Goal: Task Accomplishment & Management: Use online tool/utility

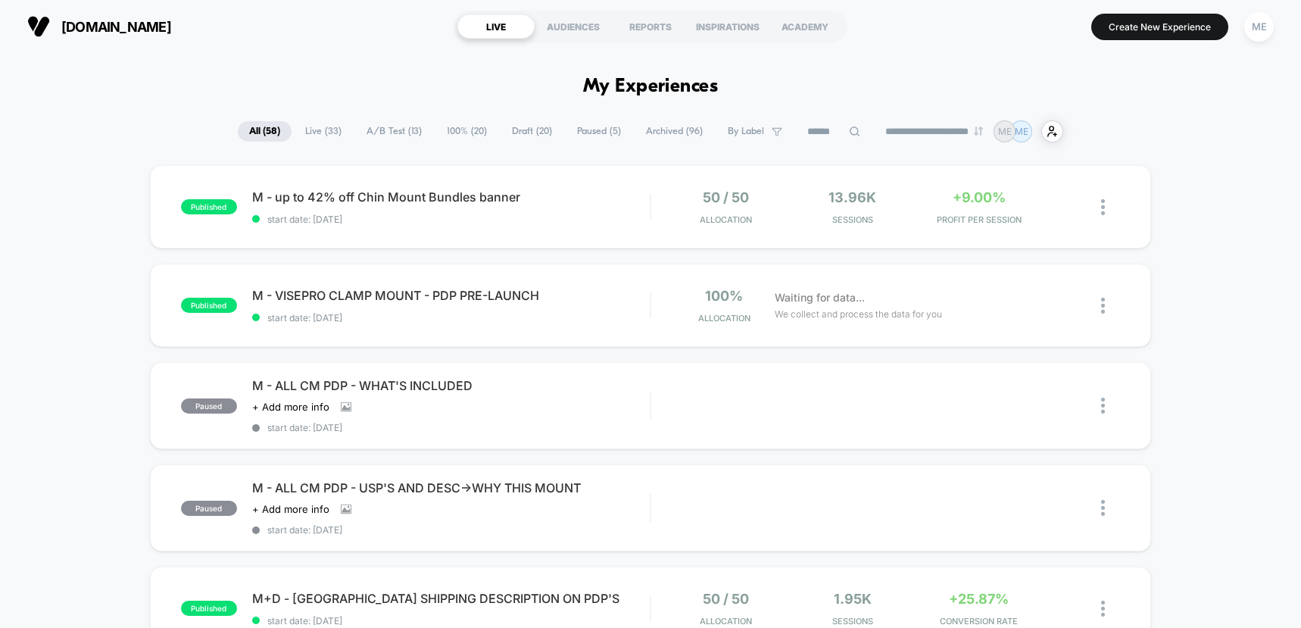
click at [459, 128] on span "100% ( 20 )" at bounding box center [467, 131] width 63 height 20
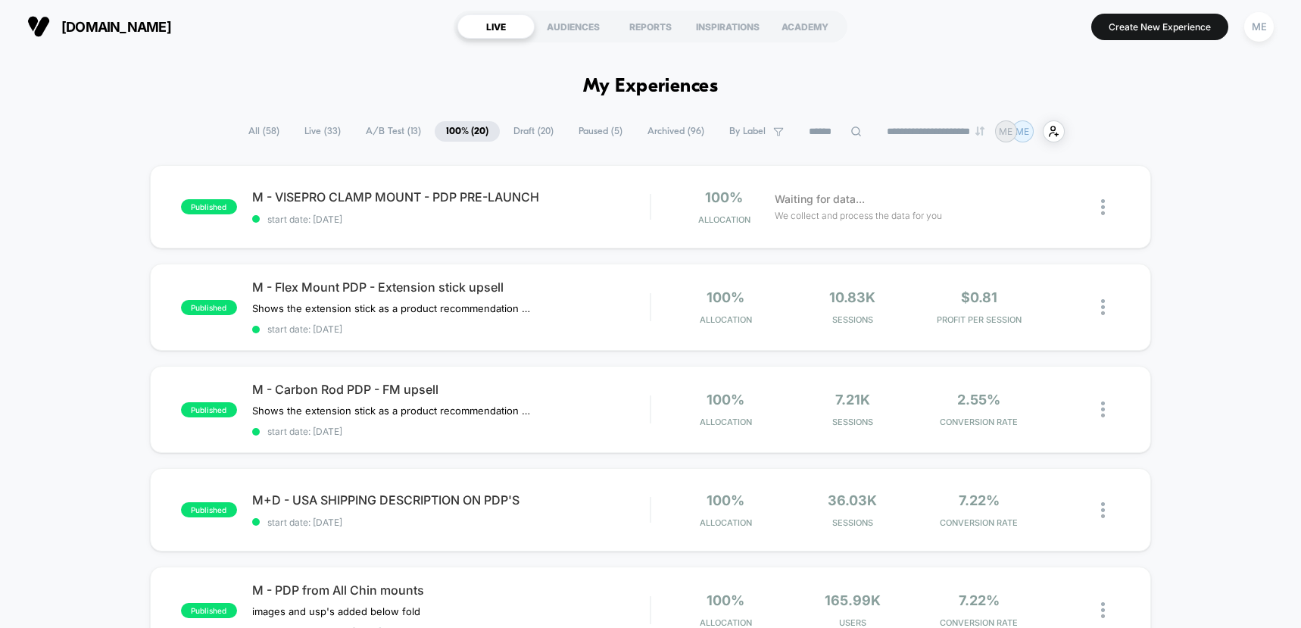
click at [851, 130] on icon at bounding box center [856, 131] width 11 height 11
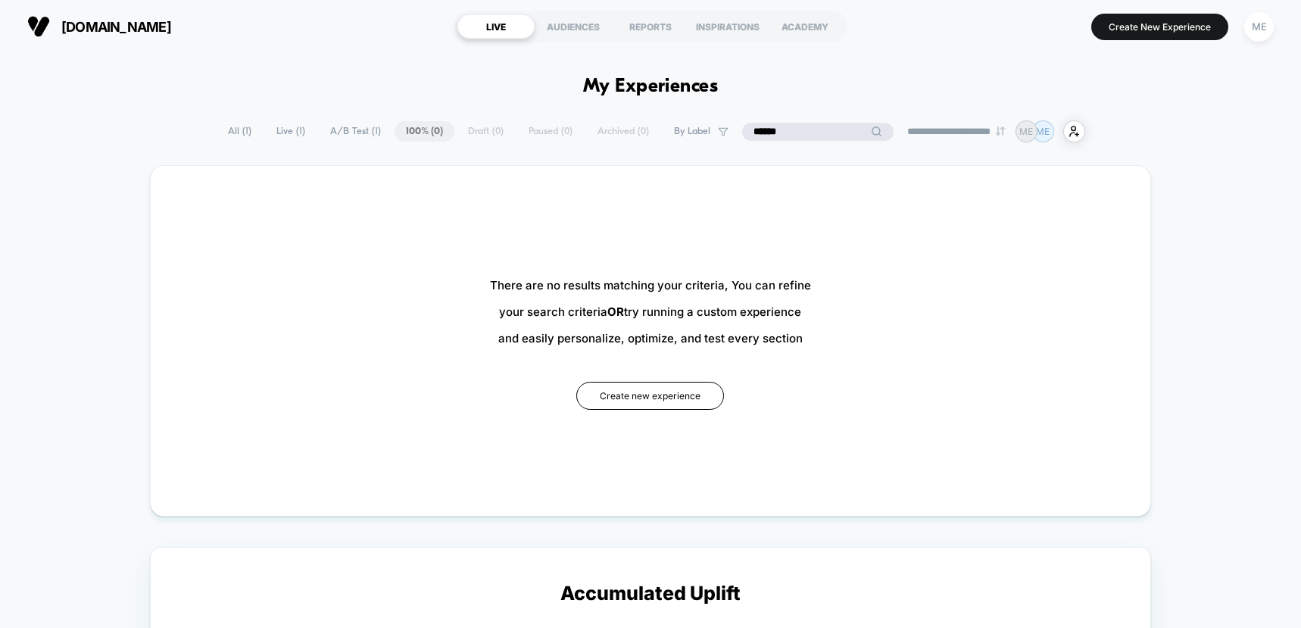
type input "******"
click at [339, 125] on span "A/B Test ( 1 )" at bounding box center [355, 131] width 73 height 20
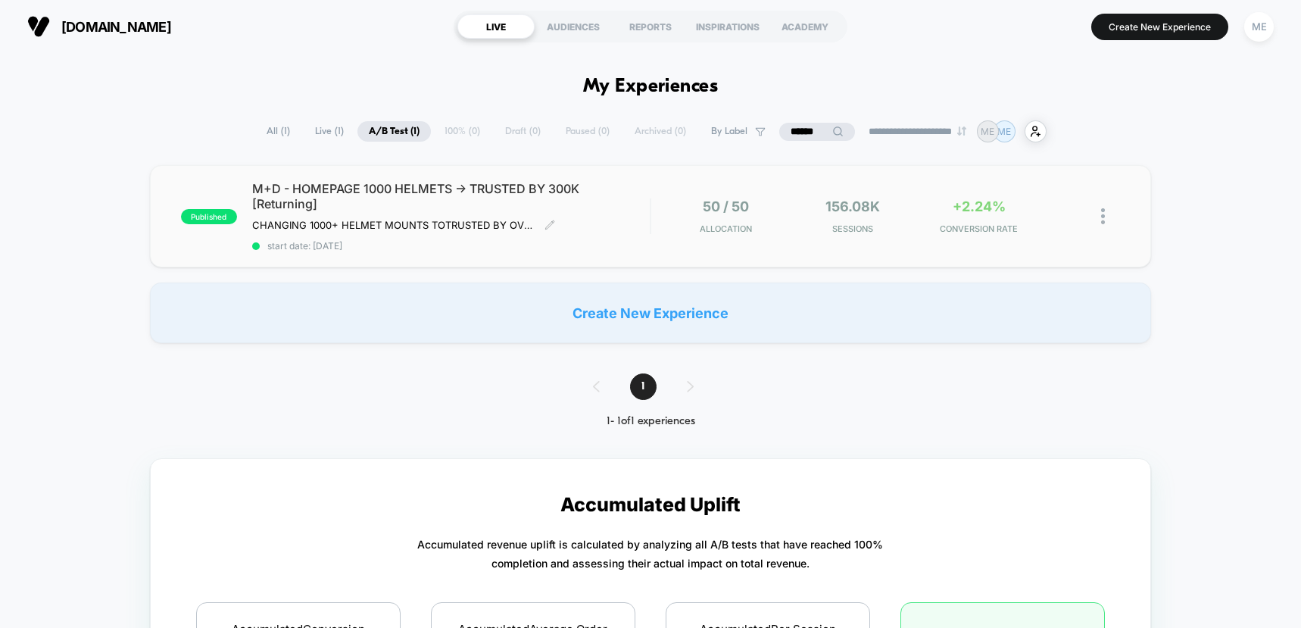
click at [629, 203] on span "M+D - HOMEPAGE 1000 HELMETS -> TRUSTED BY 300K [Returning]" at bounding box center [451, 196] width 398 height 30
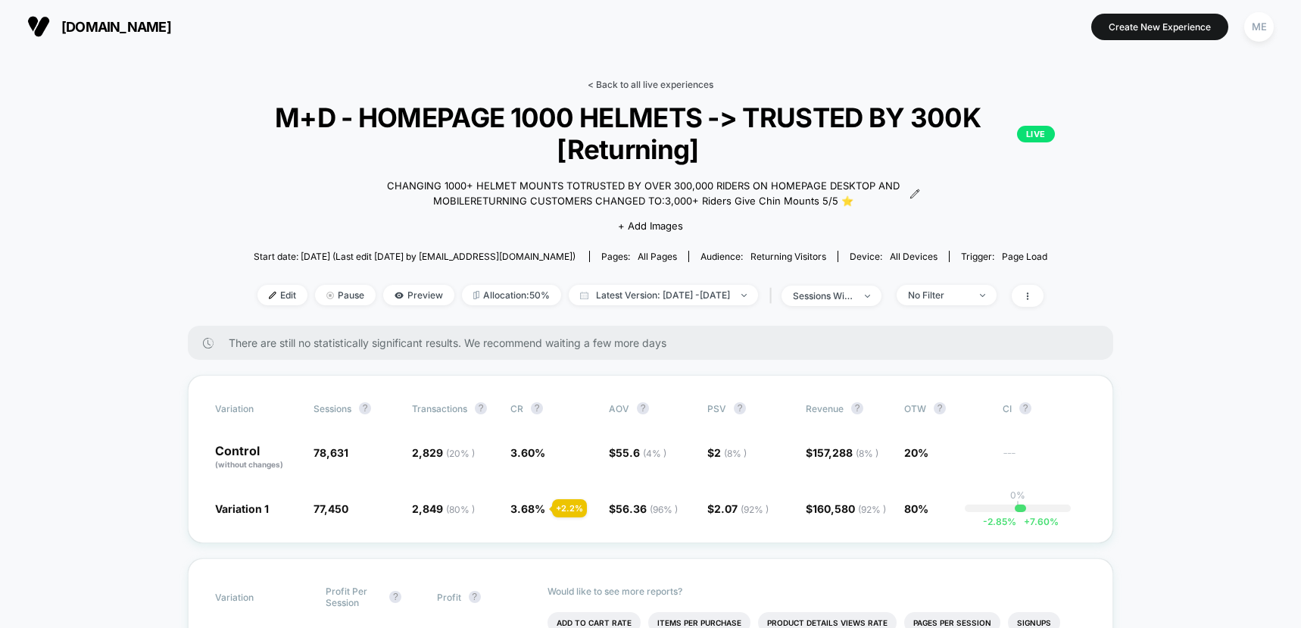
click at [607, 83] on link "< Back to all live experiences" at bounding box center [651, 84] width 126 height 11
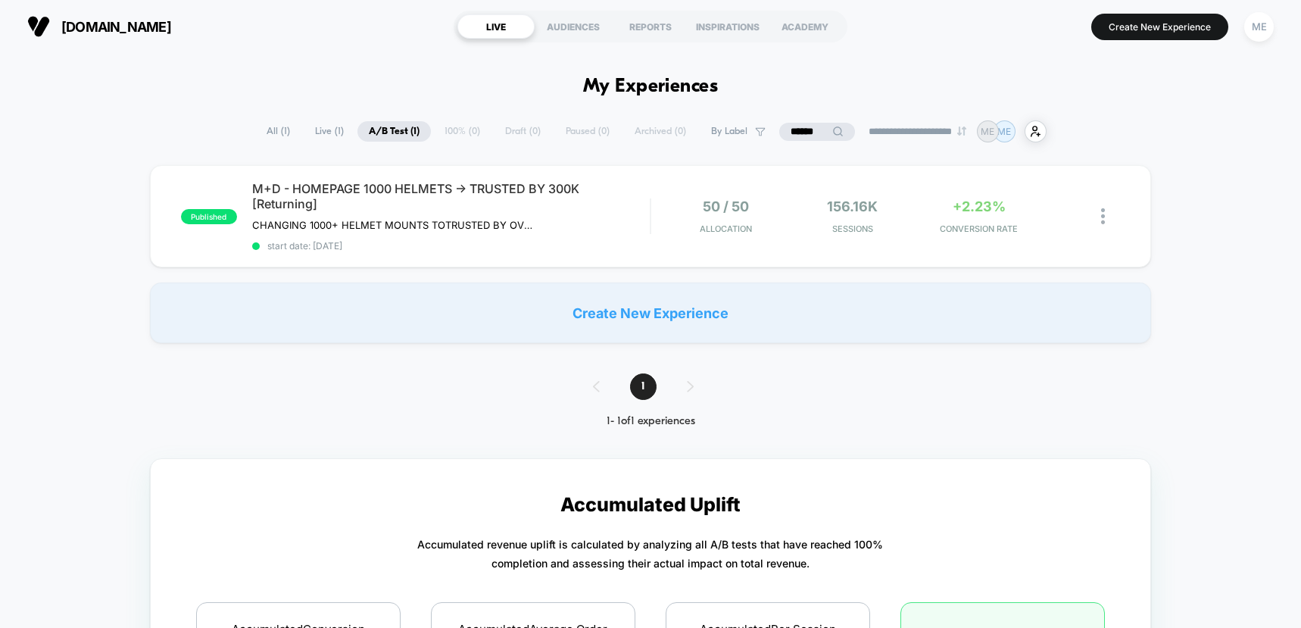
click at [809, 130] on input "******" at bounding box center [817, 132] width 76 height 18
click at [809, 130] on input "******" at bounding box center [817, 132] width 151 height 18
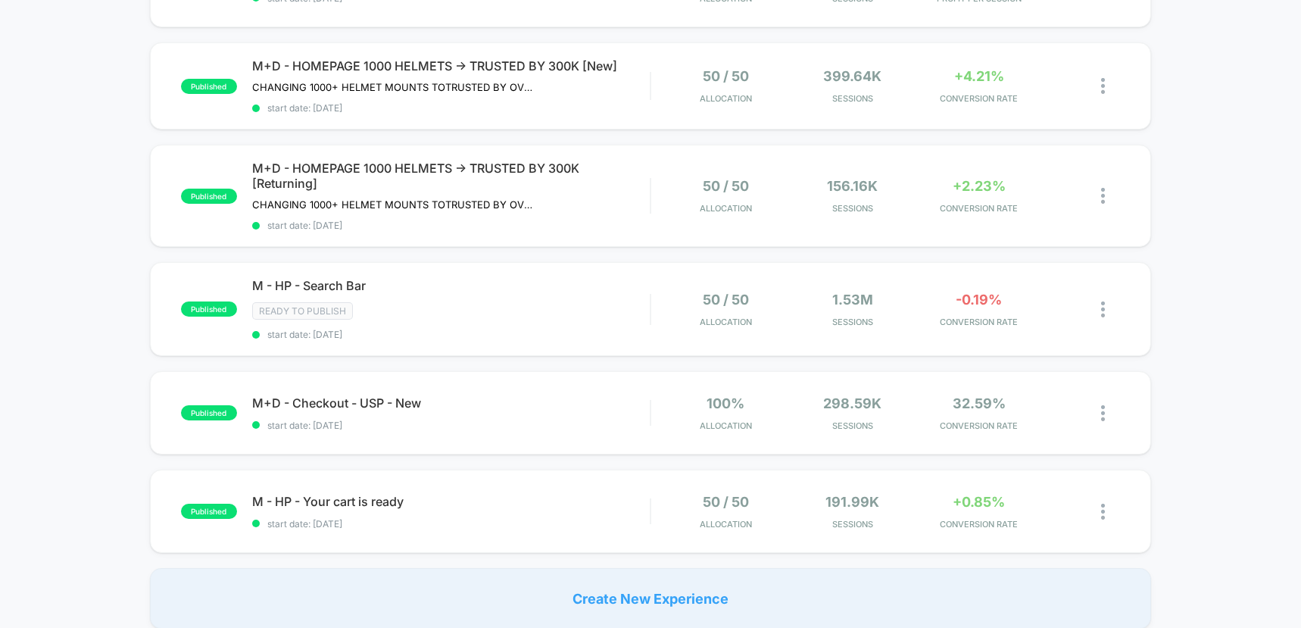
scroll to position [859, 0]
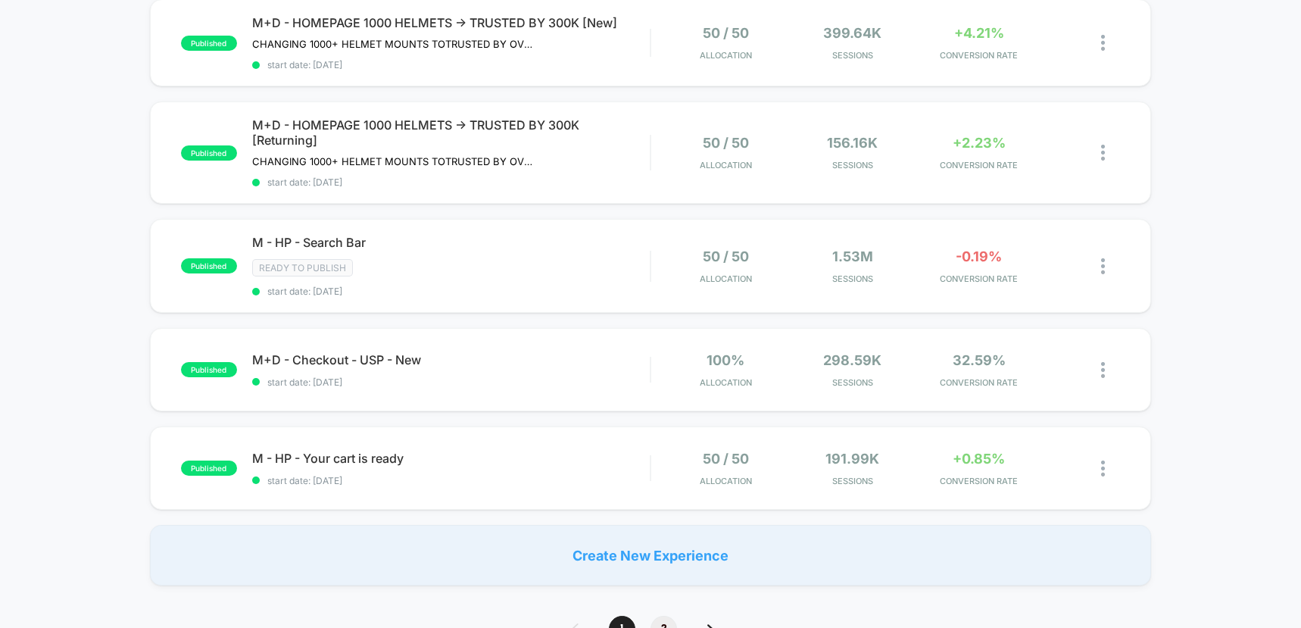
click at [666, 619] on span "2" at bounding box center [664, 629] width 27 height 27
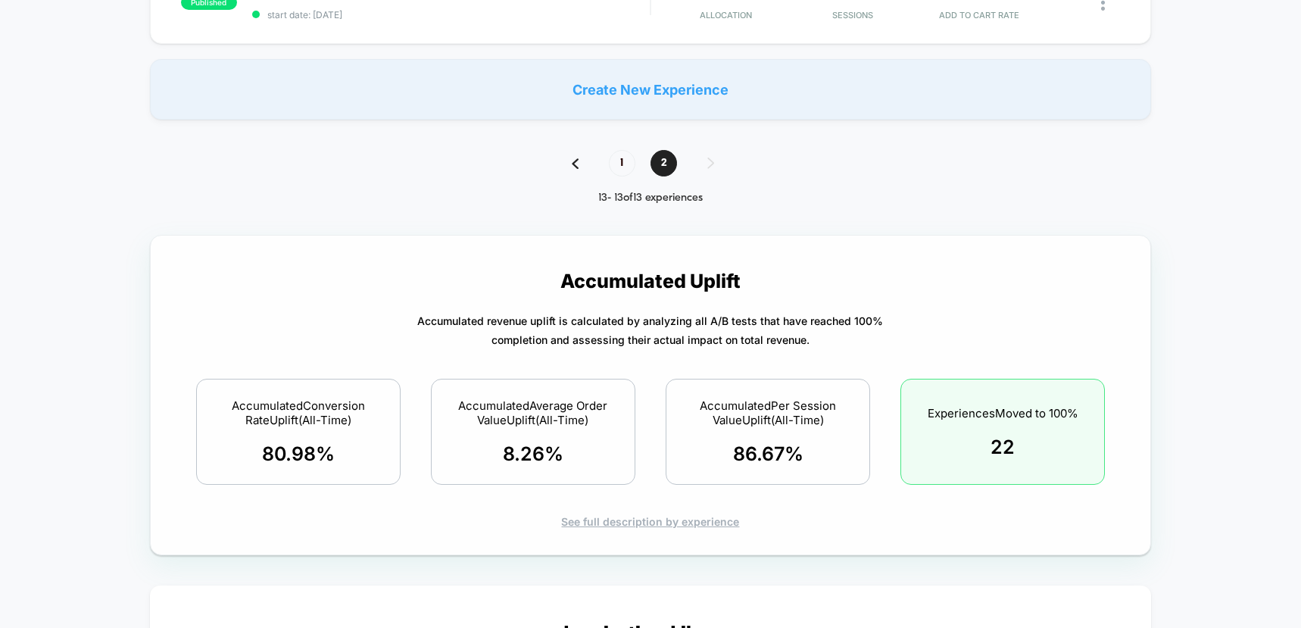
scroll to position [0, 0]
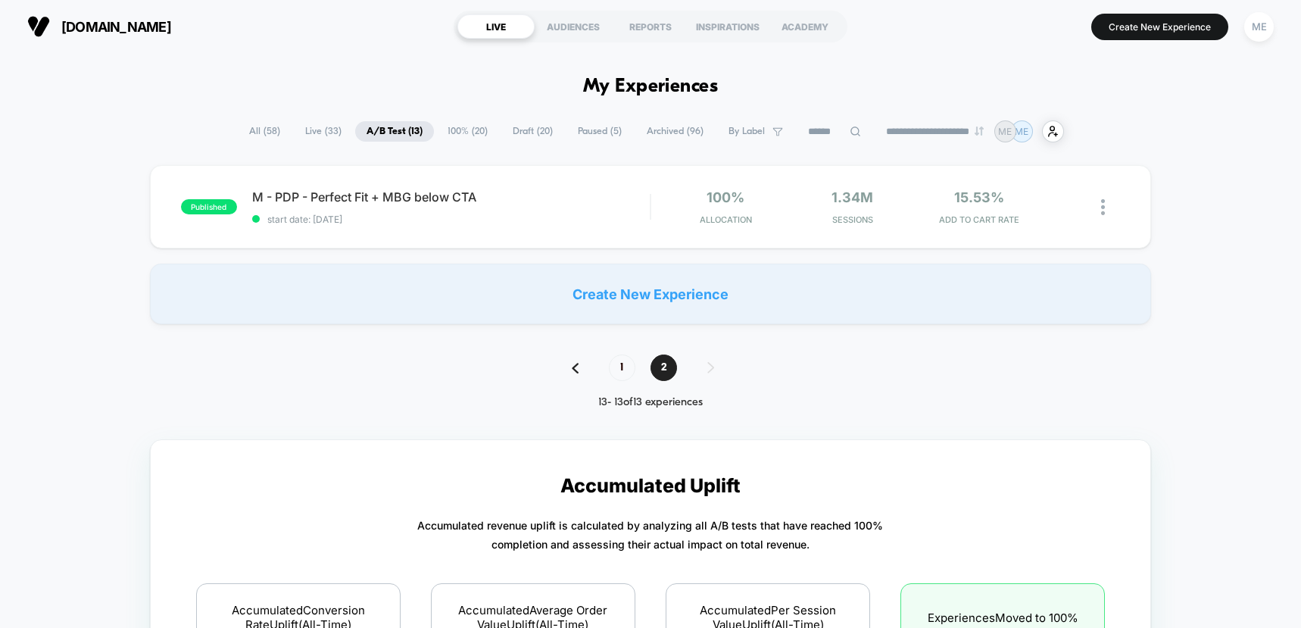
click at [360, 126] on span "A/B Test ( 13 )" at bounding box center [394, 131] width 79 height 20
click at [315, 123] on span "Live ( 33 )" at bounding box center [323, 131] width 59 height 20
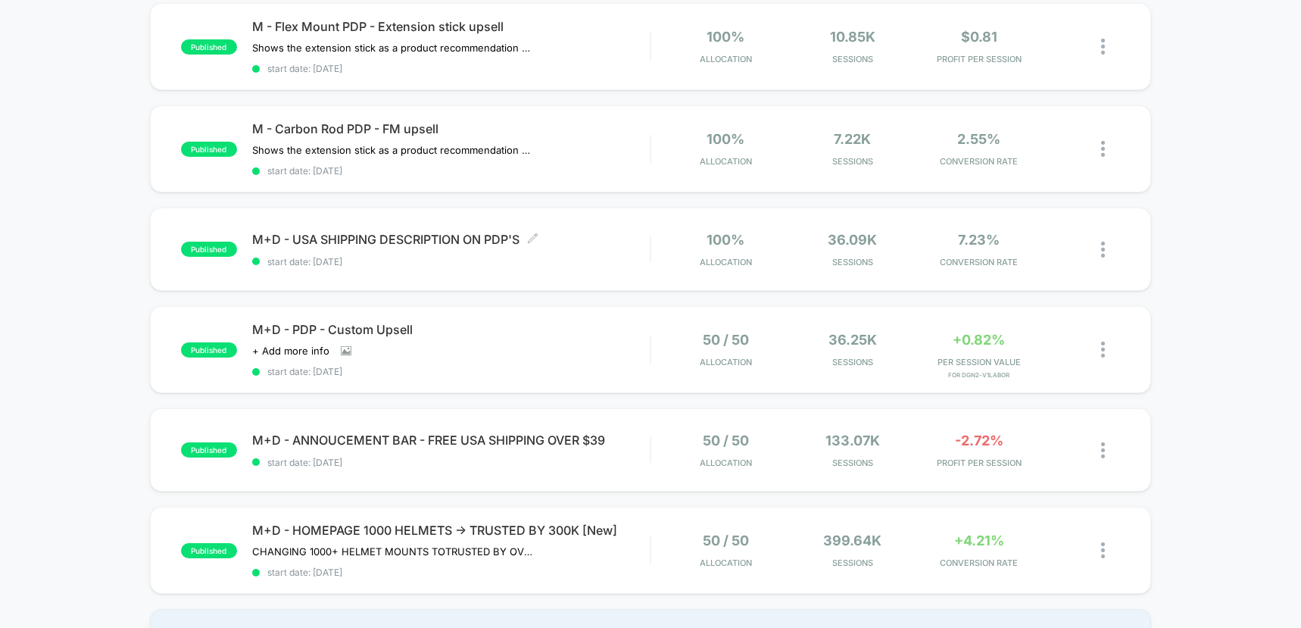
scroll to position [754, 0]
click at [573, 333] on span "M+D - PDP - Custom Upsell" at bounding box center [451, 328] width 398 height 15
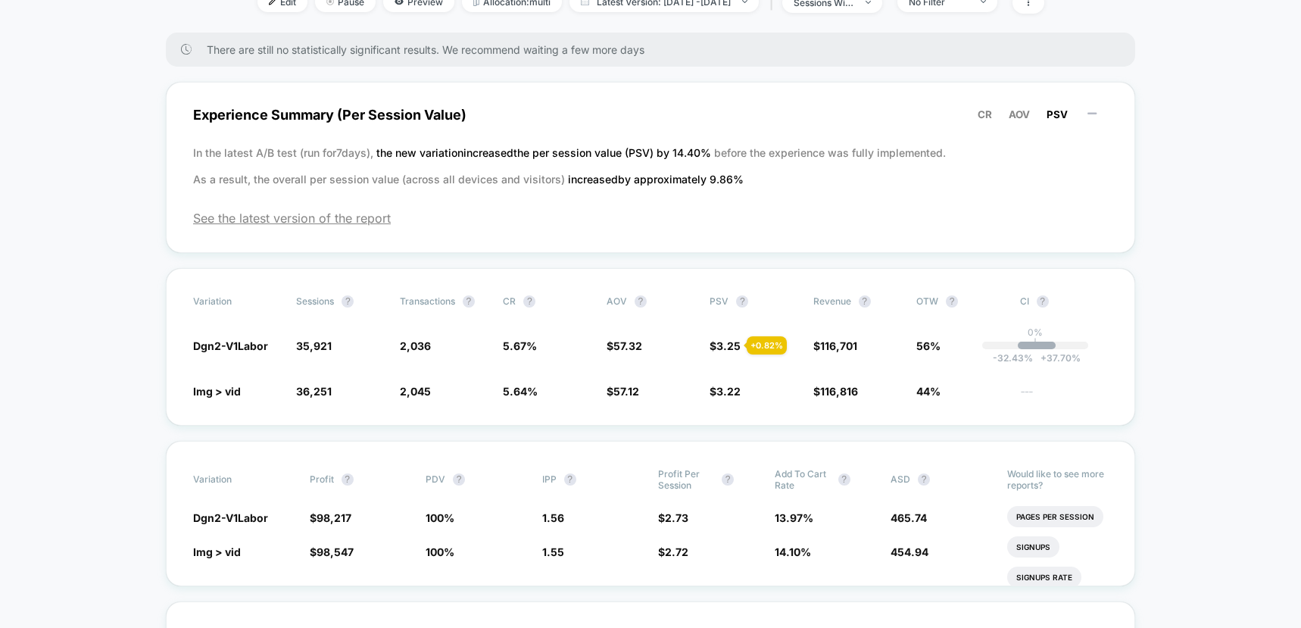
scroll to position [449, 0]
click at [722, 343] on span "3.25" at bounding box center [729, 343] width 24 height 13
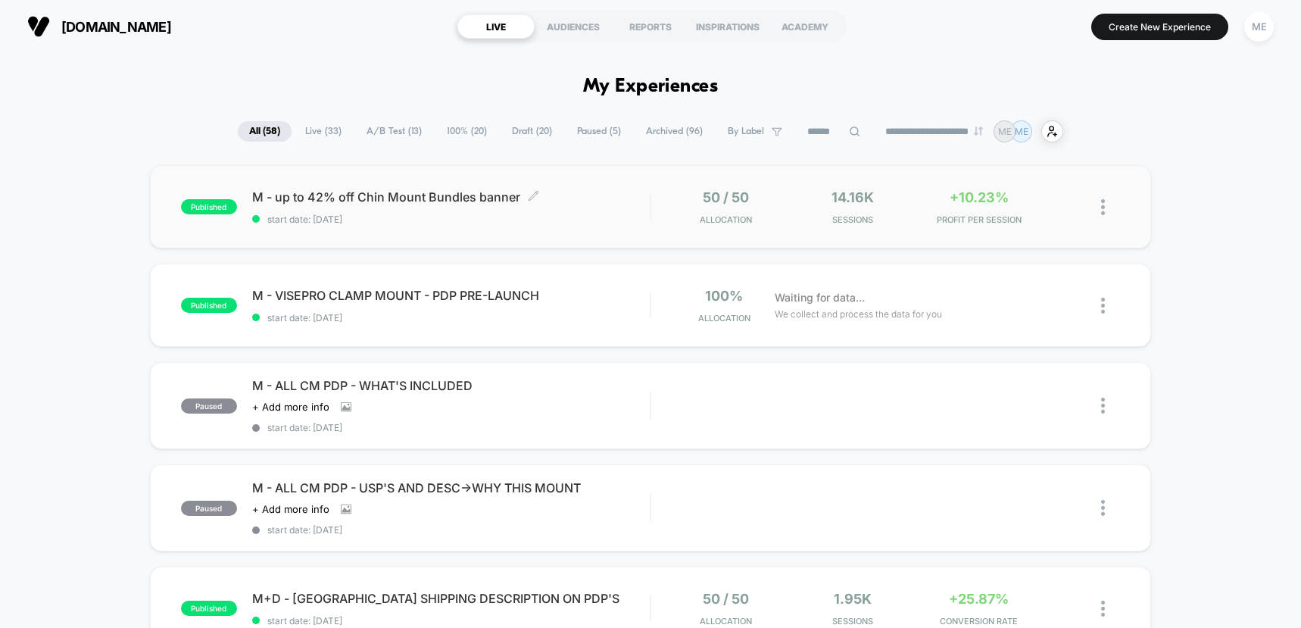
click at [601, 207] on div "M - up to 42% off Chin Mount Bundles banner Click to edit experience details Cl…" at bounding box center [451, 207] width 398 height 36
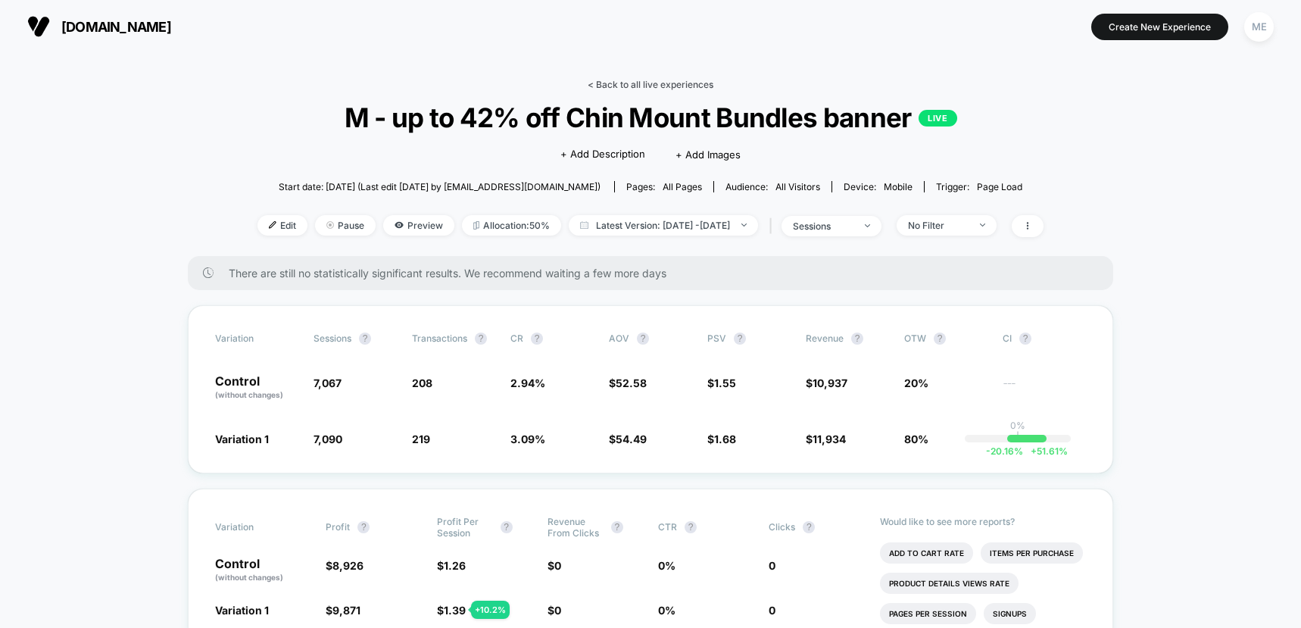
click at [650, 80] on link "< Back to all live experiences" at bounding box center [651, 84] width 126 height 11
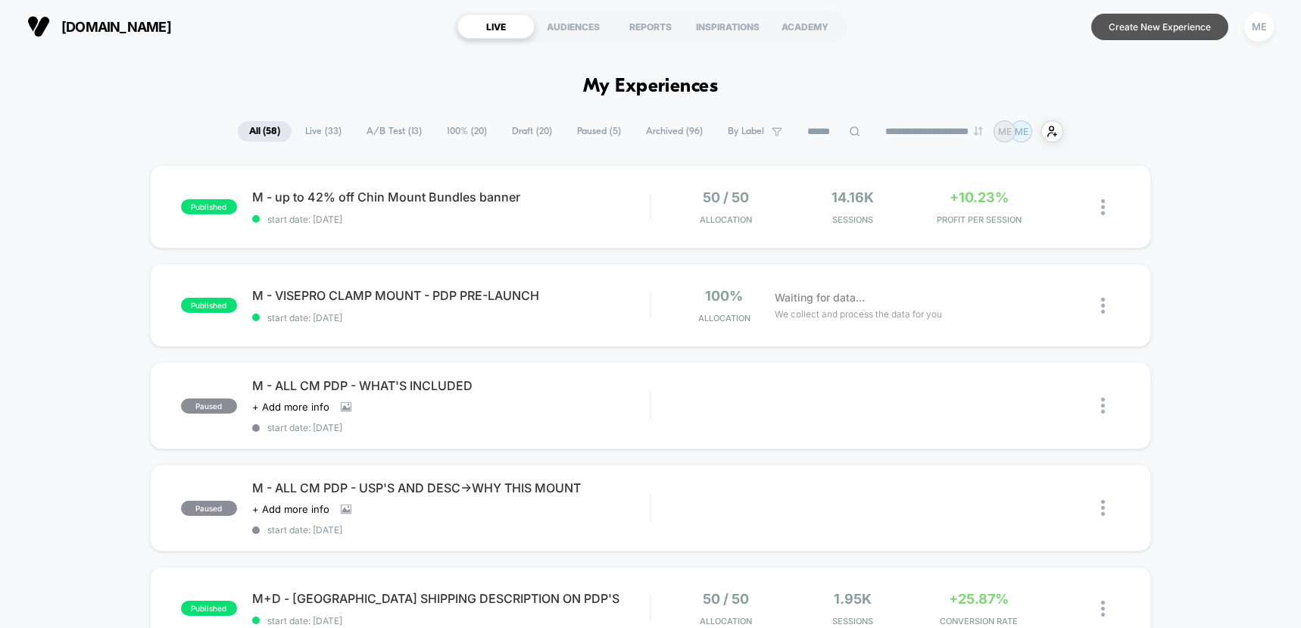
click at [1148, 27] on button "Create New Experience" at bounding box center [1159, 27] width 137 height 27
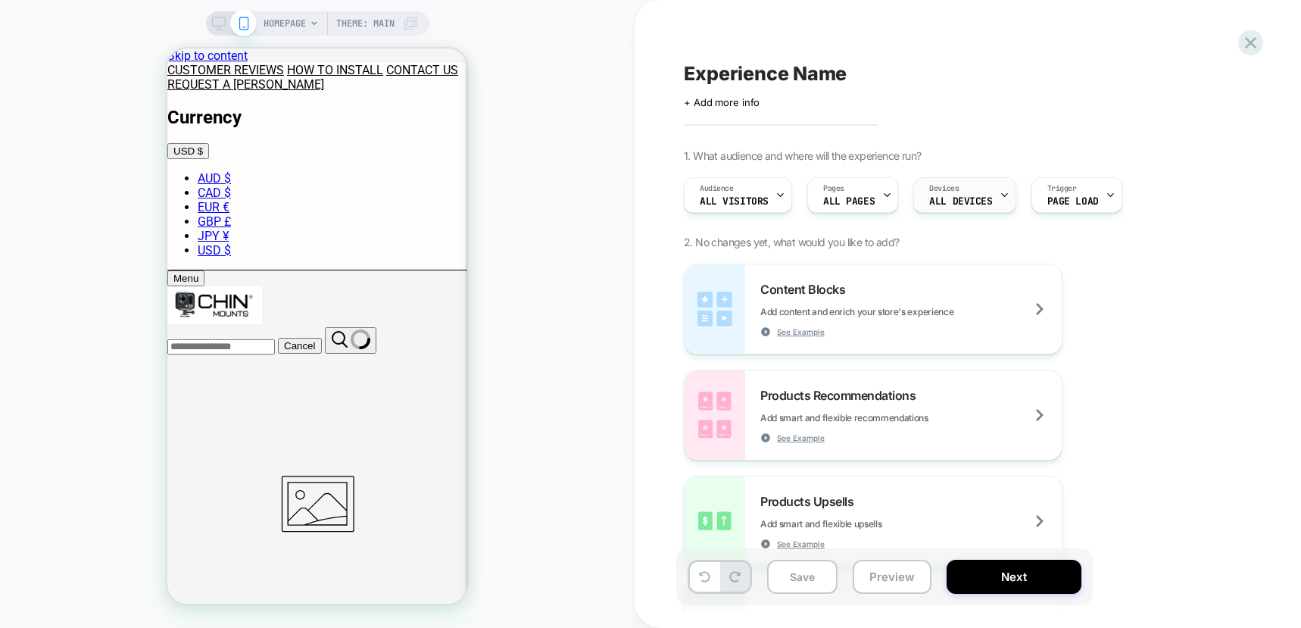
click at [962, 195] on div "Devices ALL DEVICES" at bounding box center [960, 195] width 93 height 34
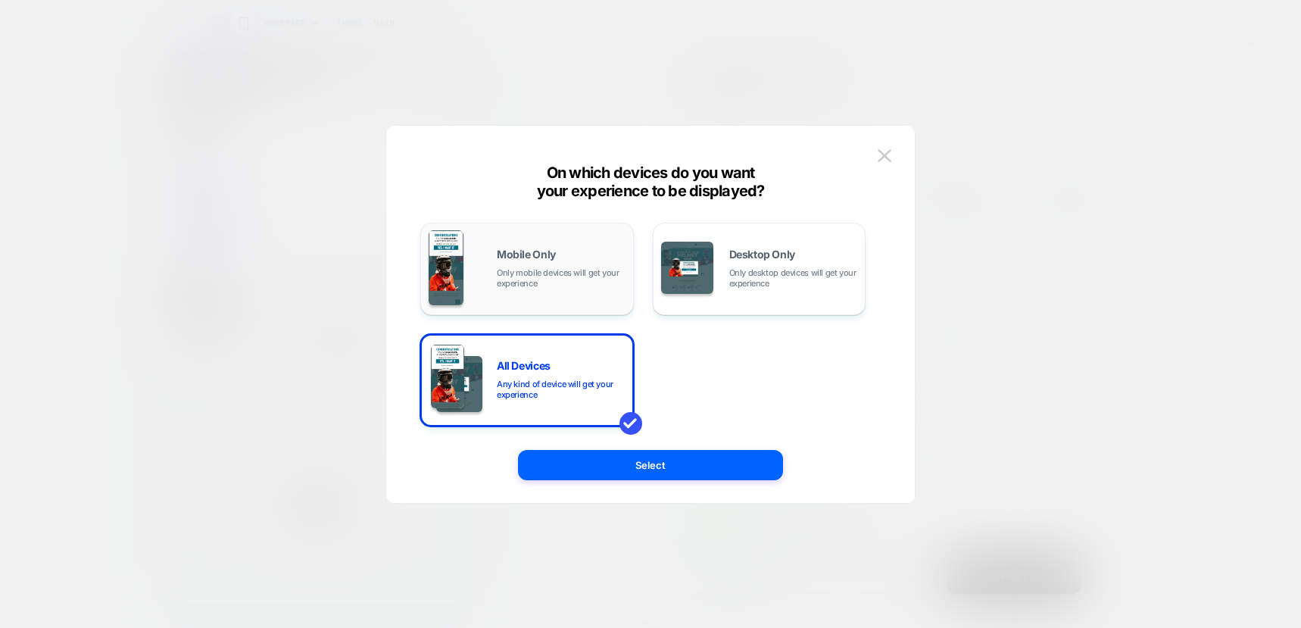
click at [588, 277] on span "Only mobile devices will get your experience" at bounding box center [561, 277] width 129 height 21
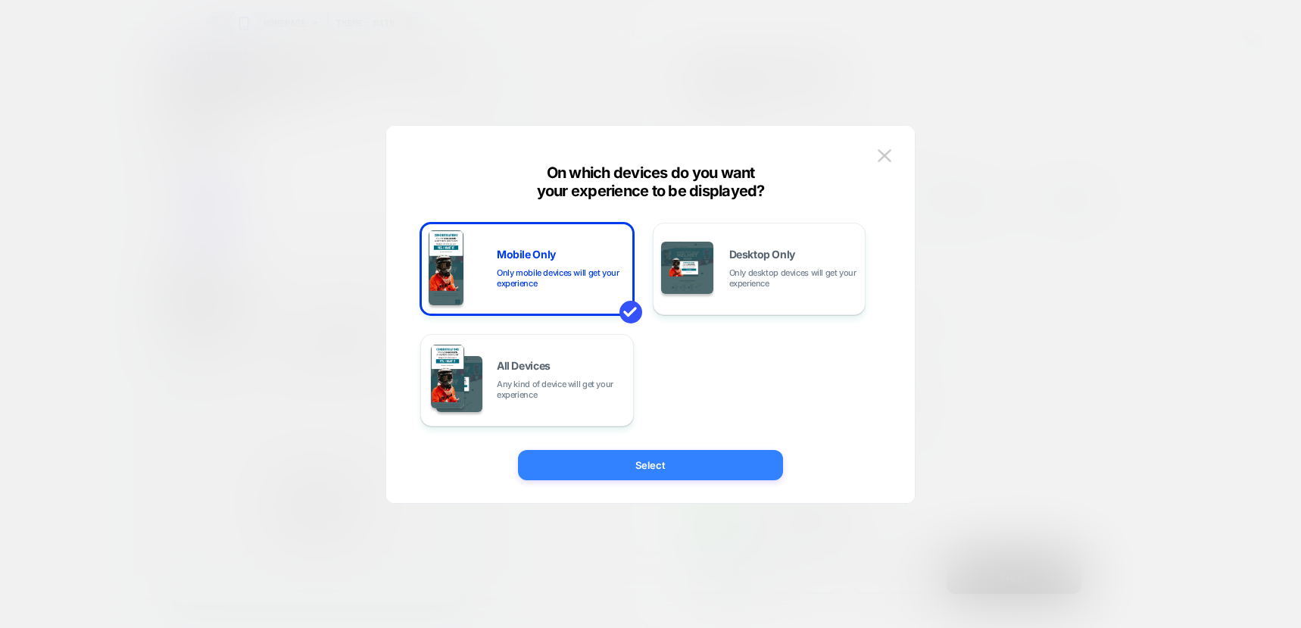
click at [648, 462] on button "Select" at bounding box center [650, 465] width 265 height 30
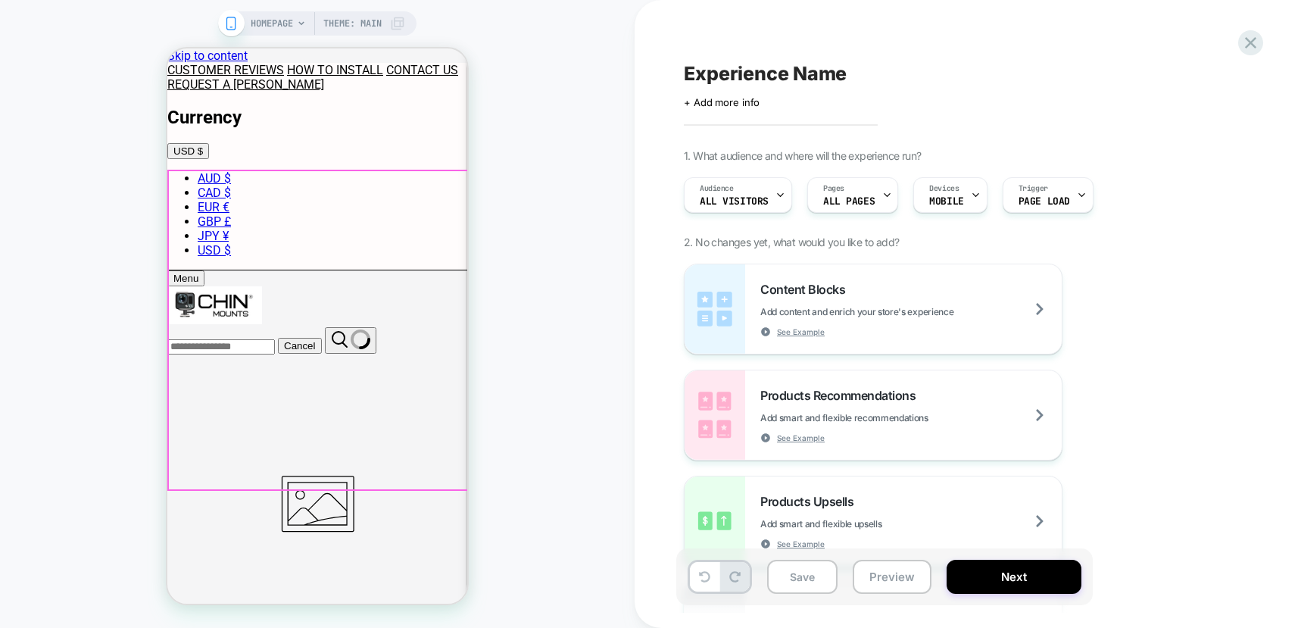
scroll to position [45, 0]
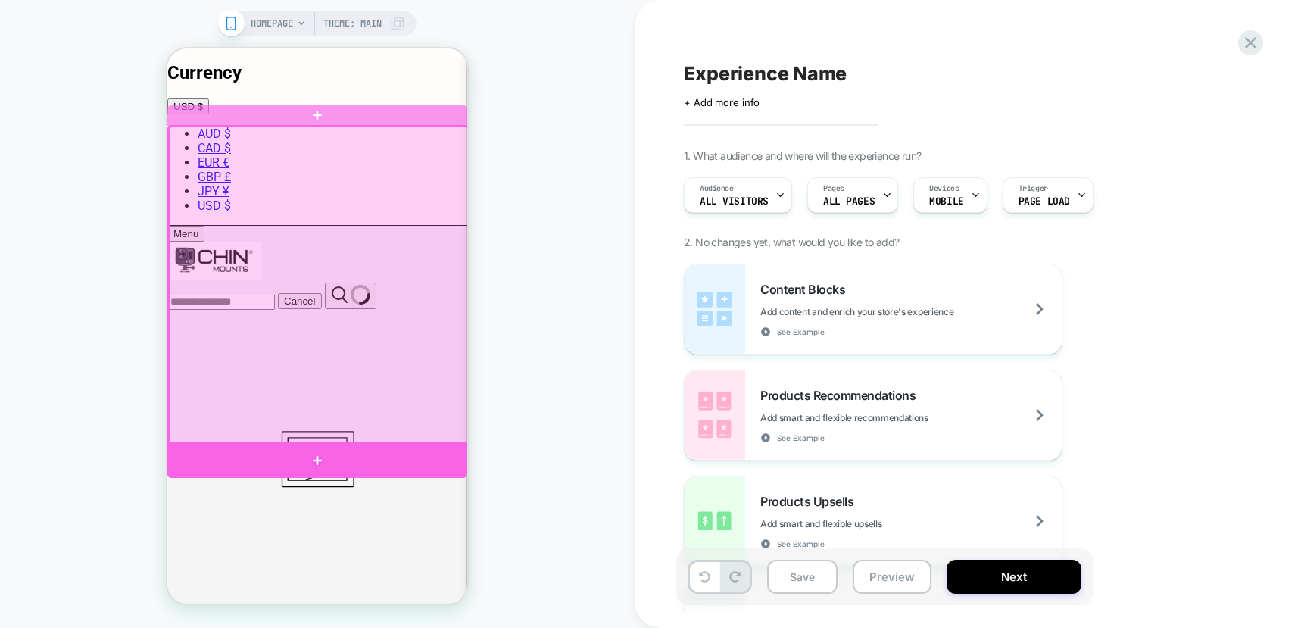
click at [355, 455] on div at bounding box center [317, 460] width 300 height 36
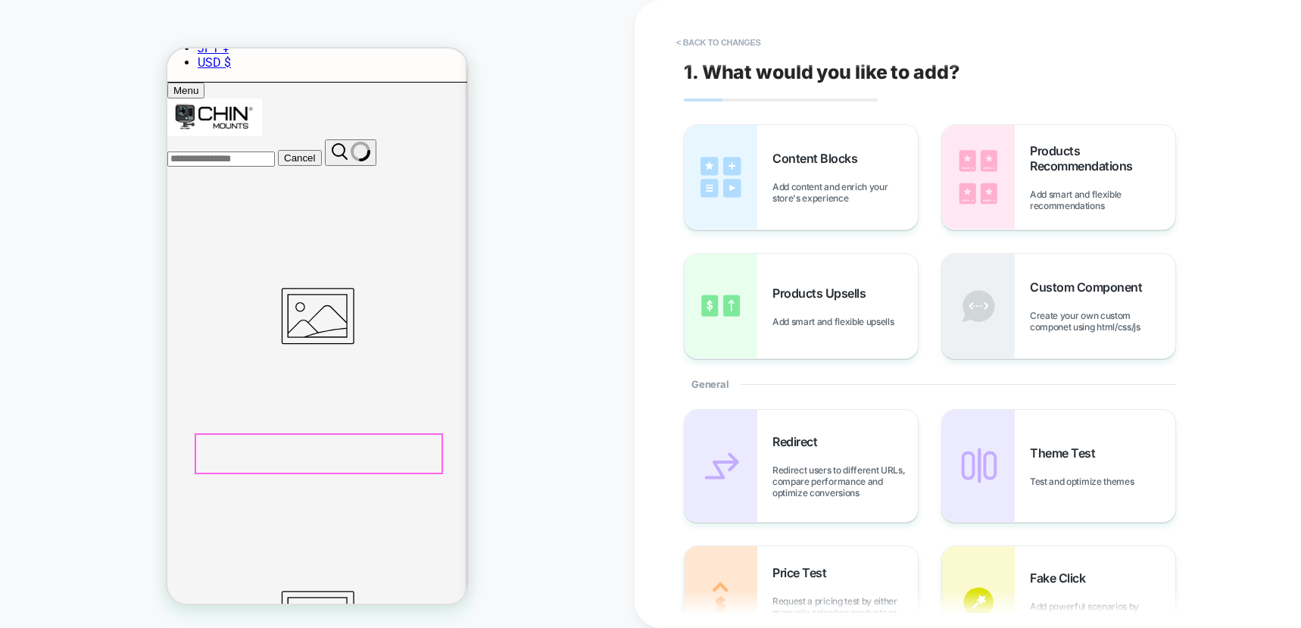
scroll to position [192, 0]
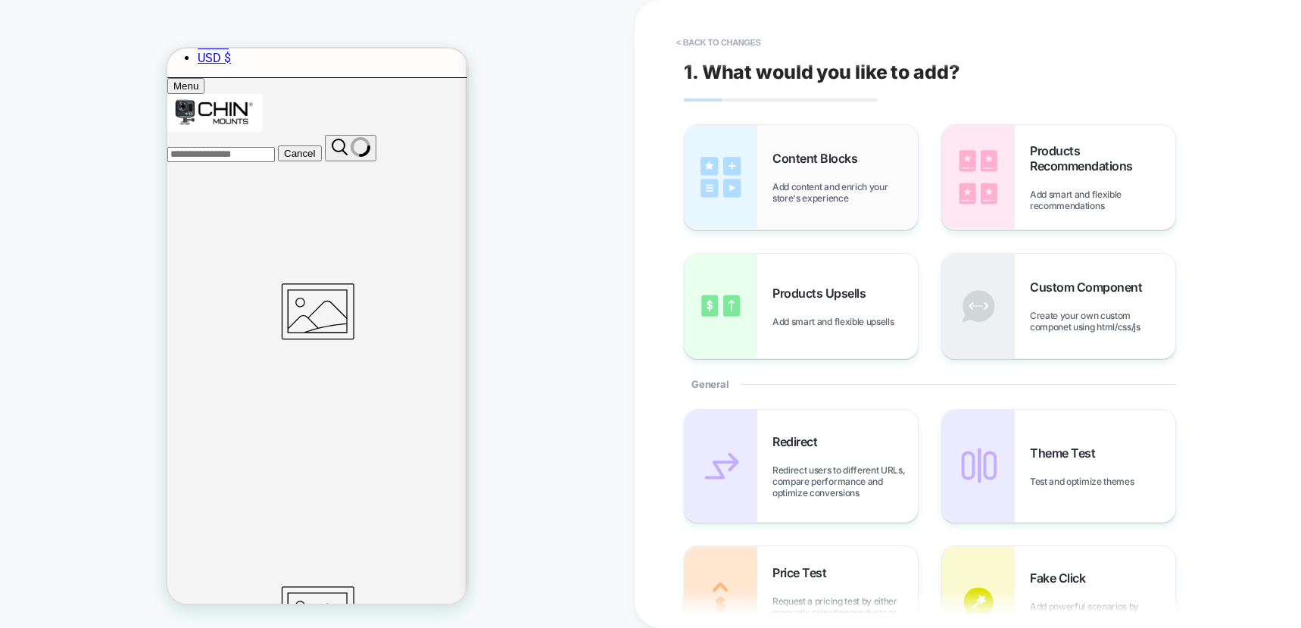
click at [773, 161] on span "Content Blocks" at bounding box center [819, 158] width 92 height 15
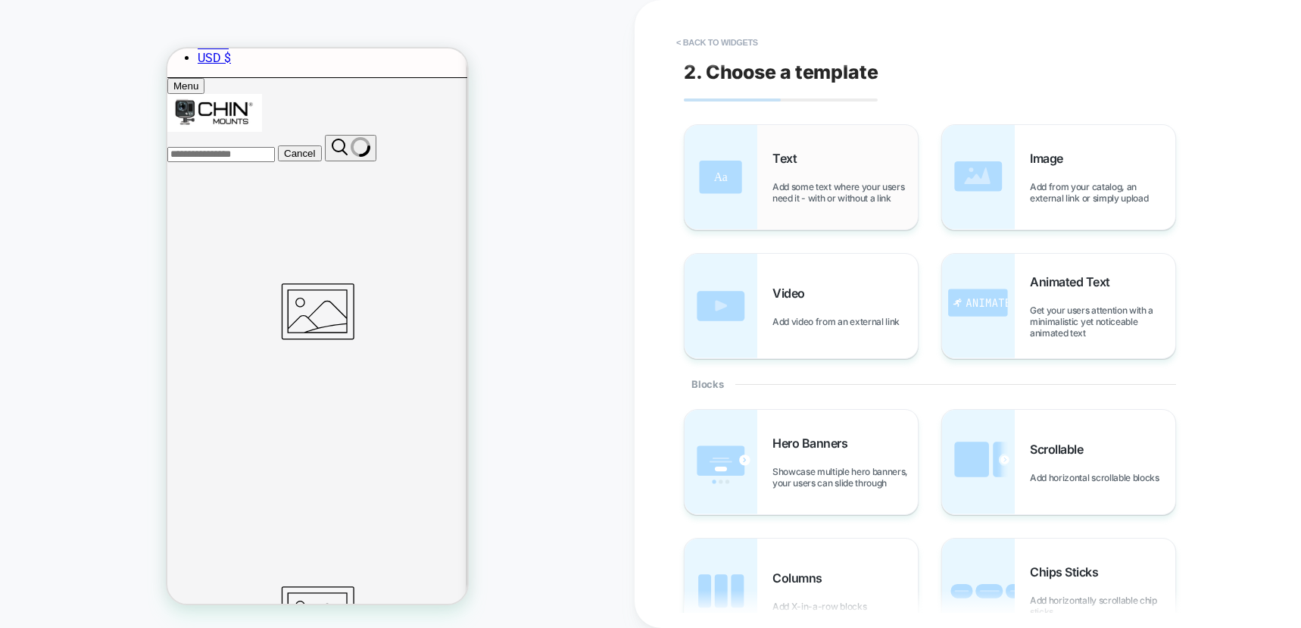
click at [784, 161] on span "Text" at bounding box center [789, 158] width 32 height 15
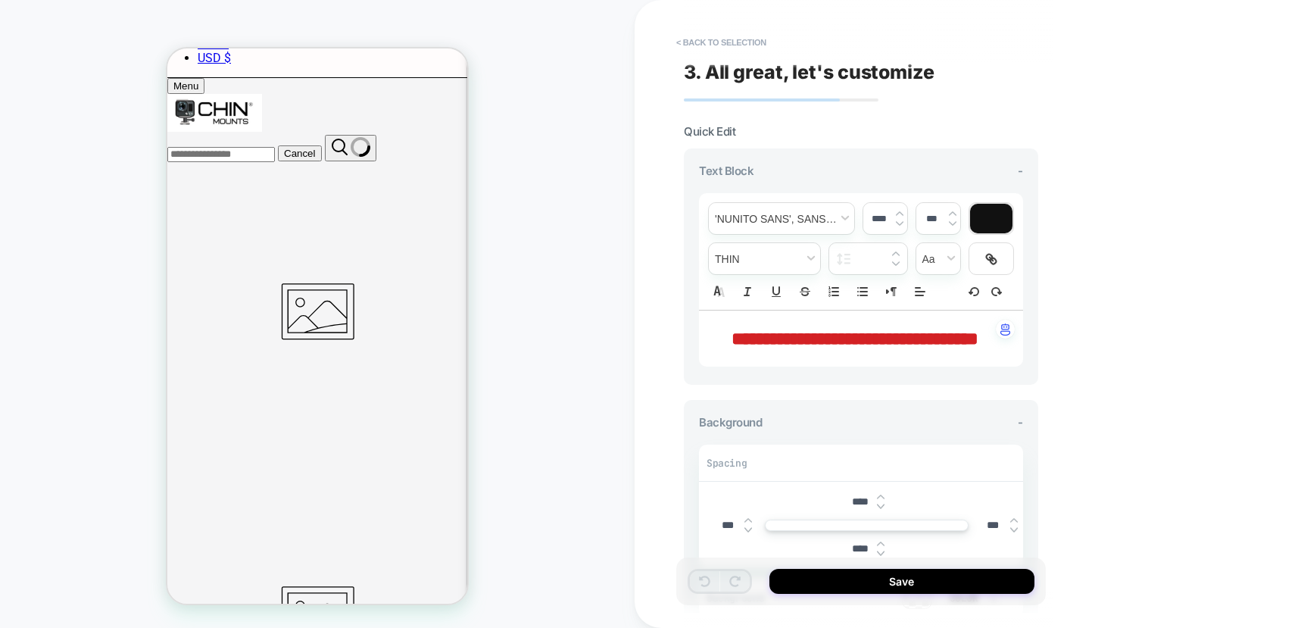
scroll to position [198, 0]
click at [897, 351] on p "**********" at bounding box center [855, 339] width 283 height 26
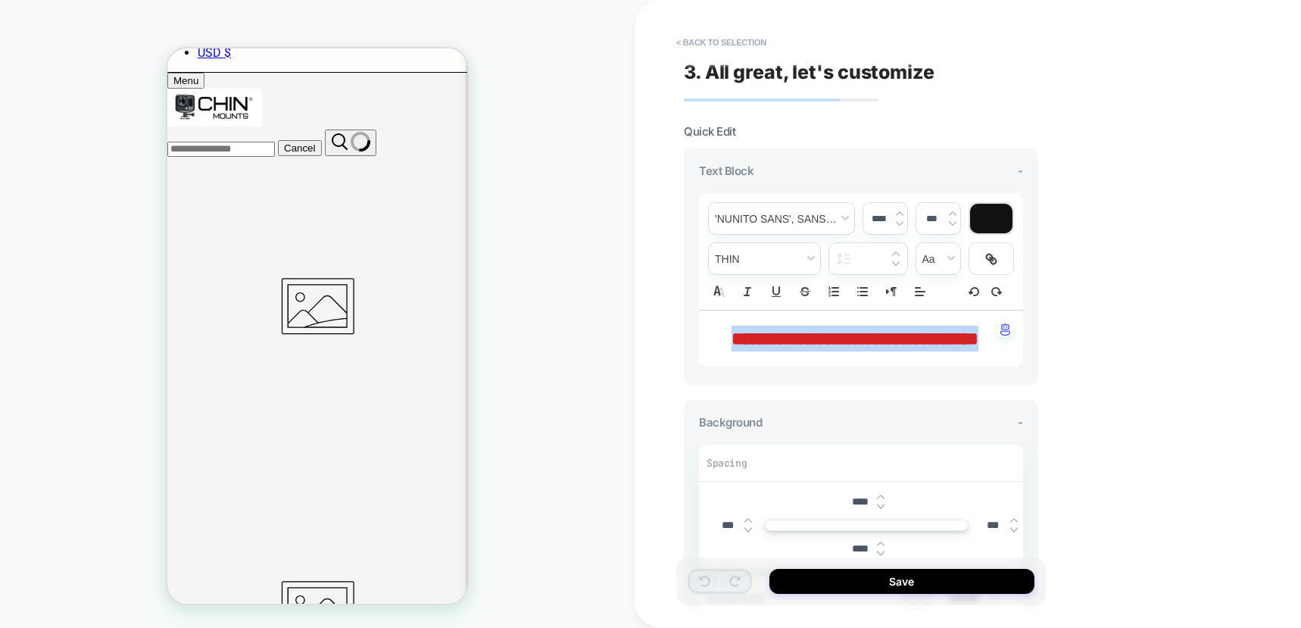
drag, startPoint x: 892, startPoint y: 364, endPoint x: 693, endPoint y: 329, distance: 202.2
click at [692, 329] on div "**********" at bounding box center [861, 266] width 354 height 236
type input "****"
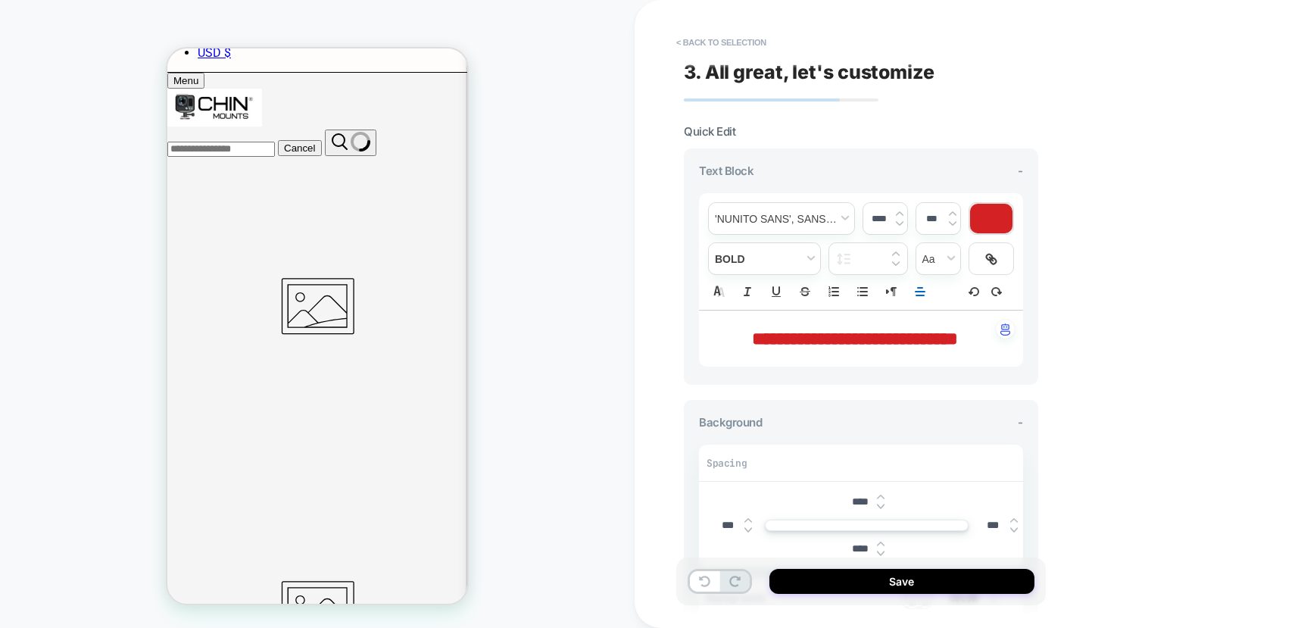
click at [862, 335] on span "**********" at bounding box center [855, 338] width 206 height 18
type input "****"
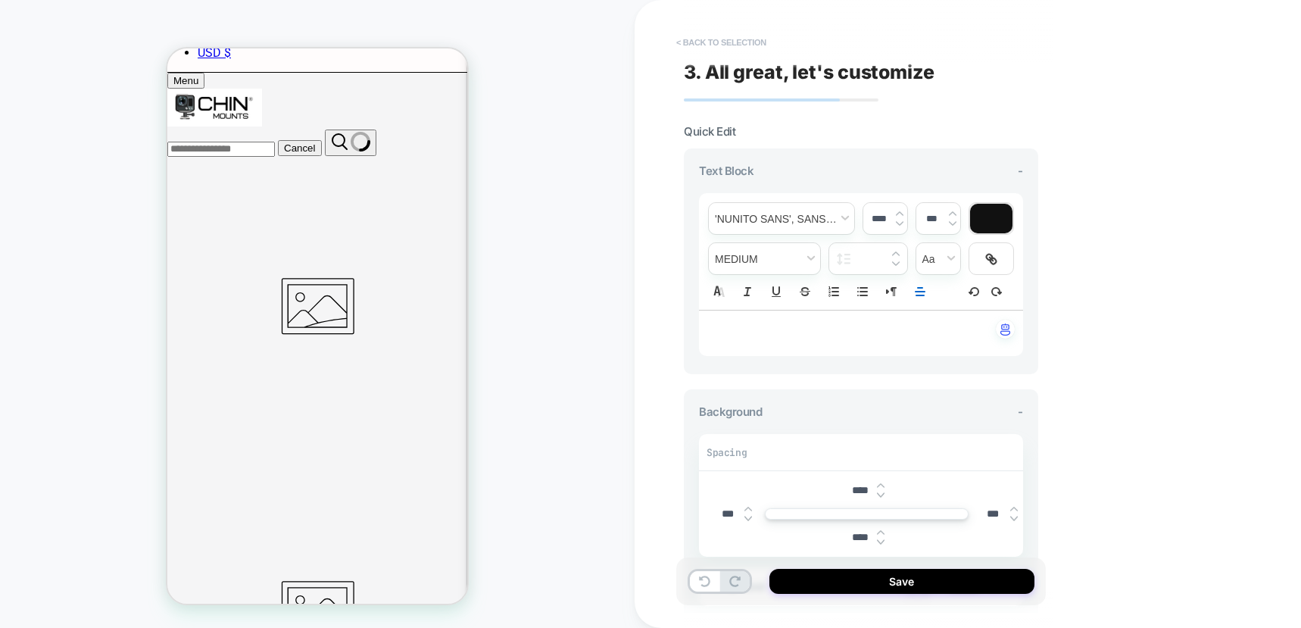
click at [728, 42] on button "< Back to selection" at bounding box center [721, 42] width 105 height 24
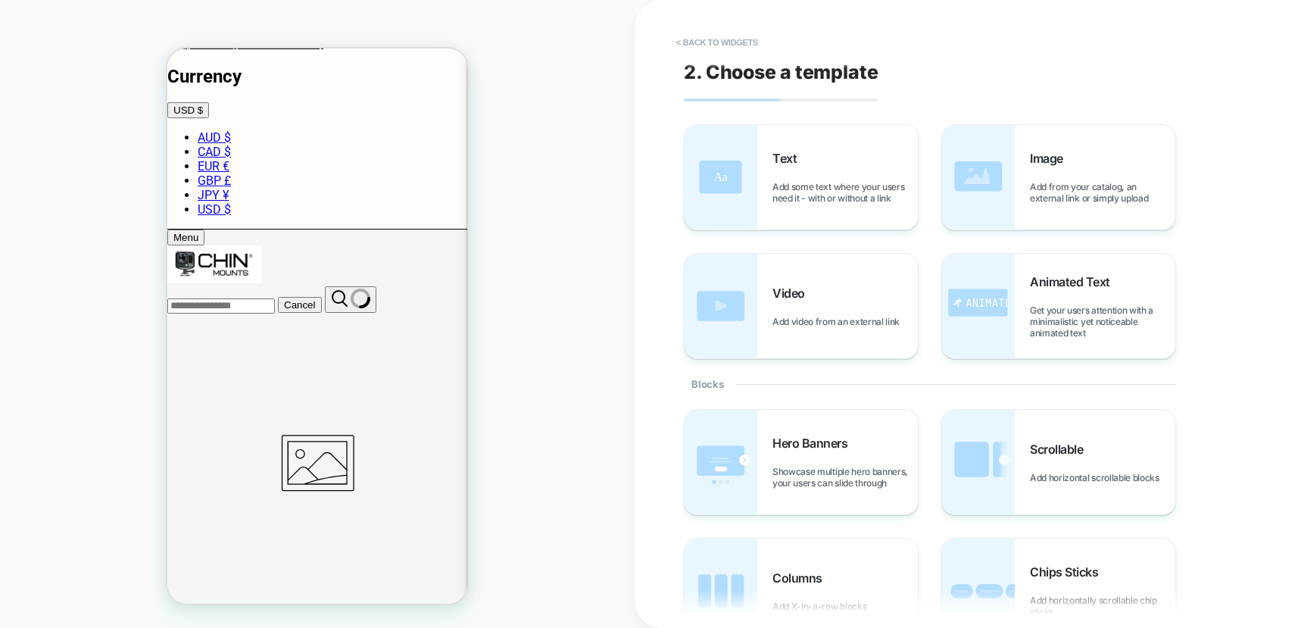
scroll to position [0, 0]
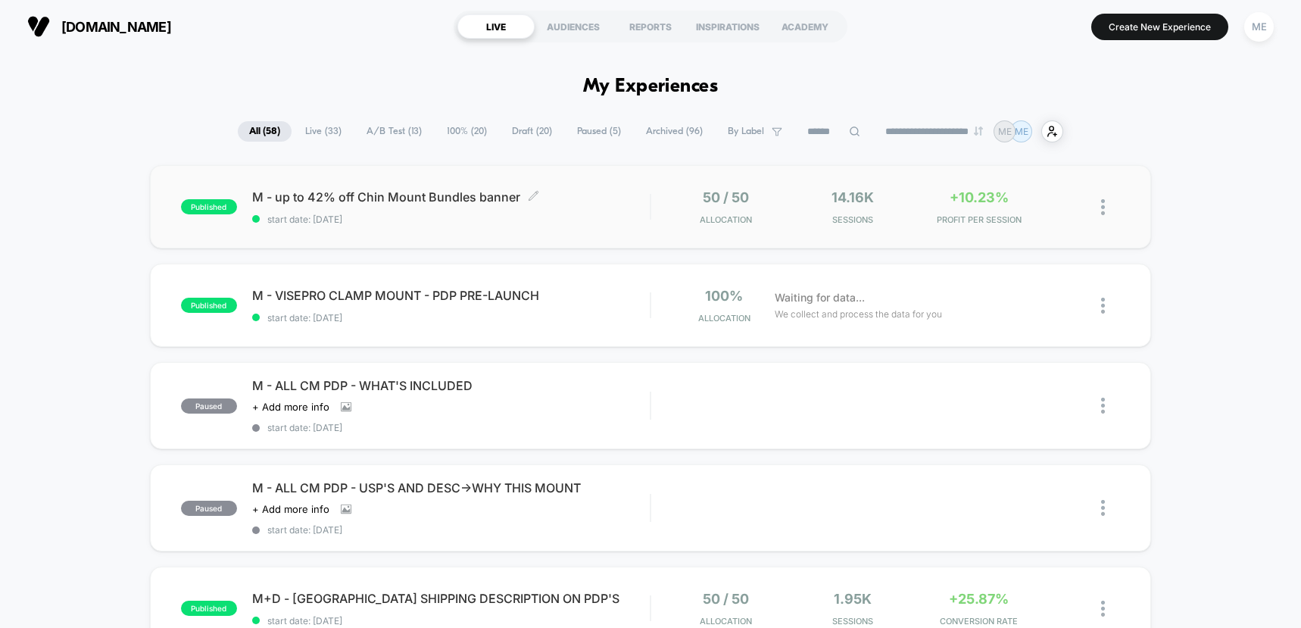
click at [595, 217] on span "start date: [DATE]" at bounding box center [451, 219] width 398 height 11
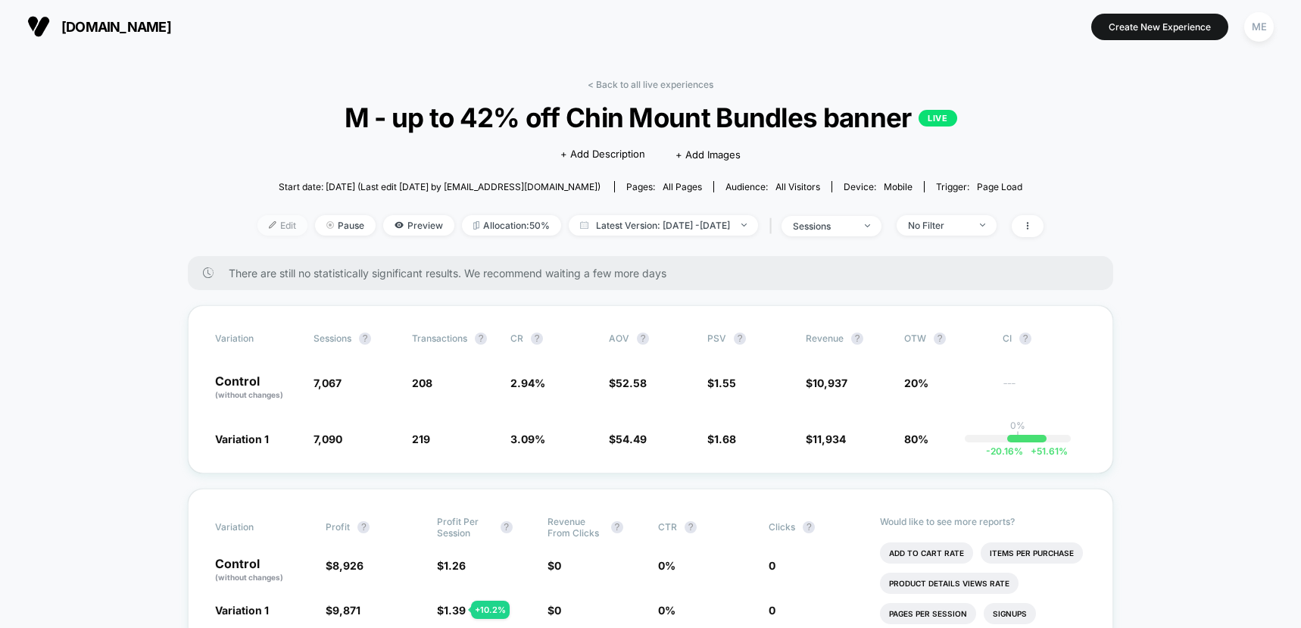
click at [261, 223] on span "Edit" at bounding box center [283, 225] width 50 height 20
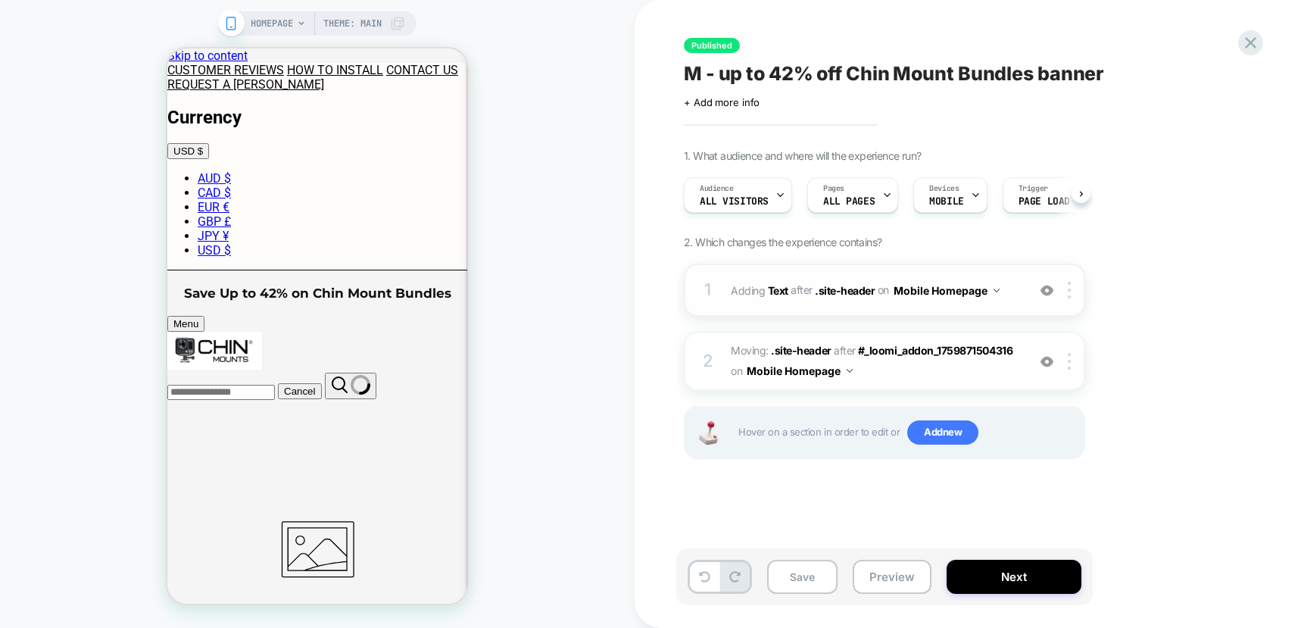
scroll to position [0, 1]
click at [900, 375] on span "Moving: .site-header .site-header after #_loomi_addon_1759871504316 #_loomi_add…" at bounding box center [875, 361] width 289 height 41
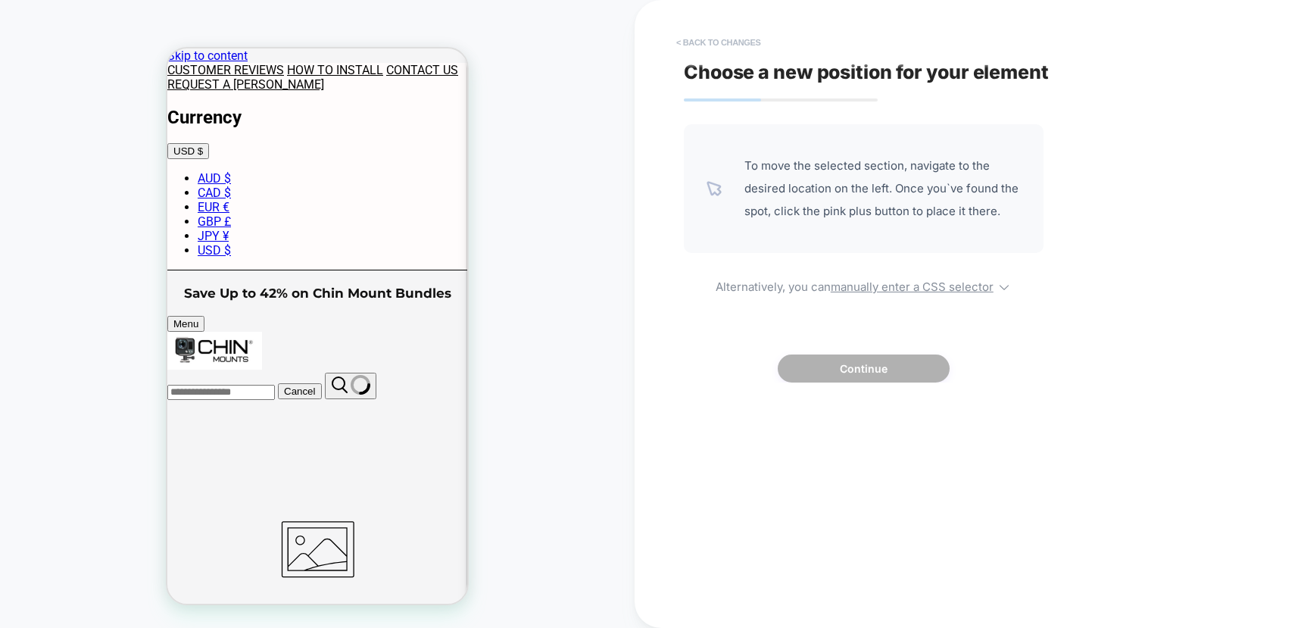
click at [704, 44] on button "< Back to changes" at bounding box center [719, 42] width 100 height 24
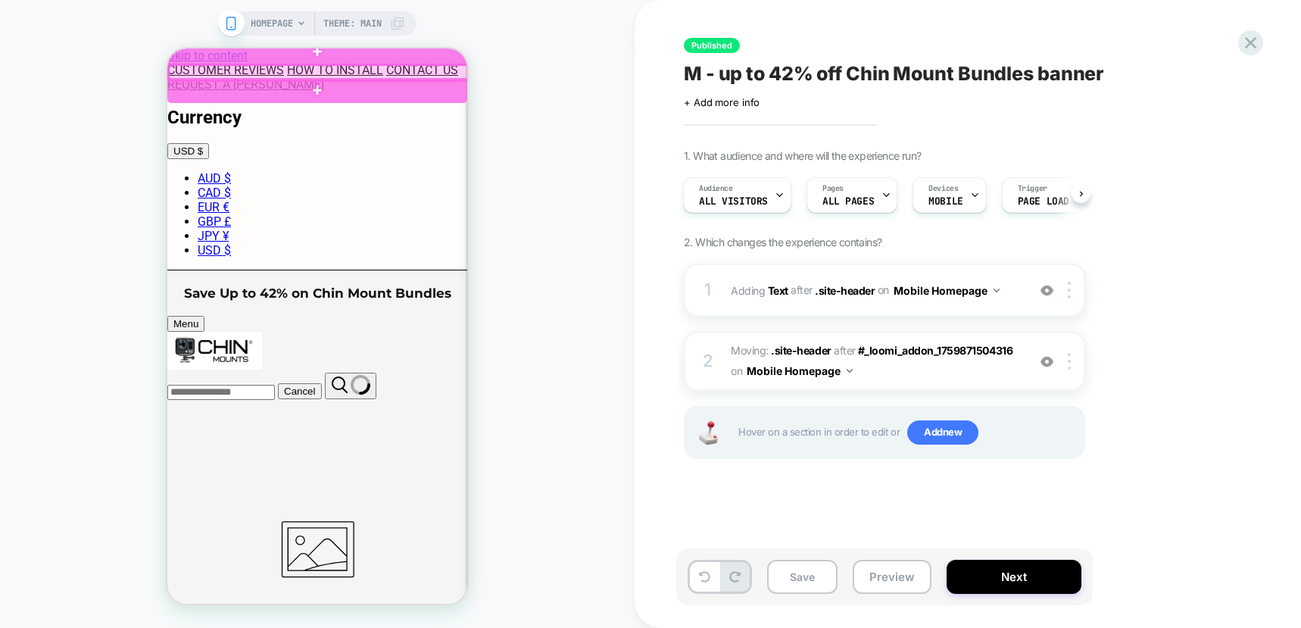
click at [357, 72] on div at bounding box center [319, 72] width 300 height 15
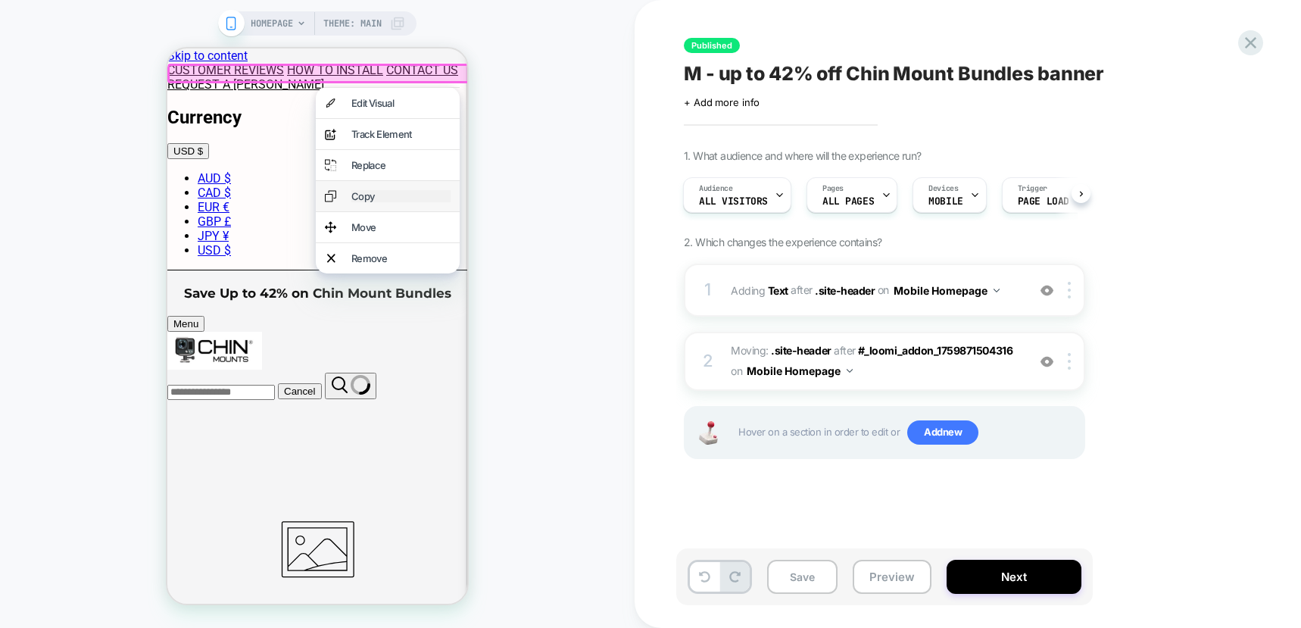
click at [368, 192] on div "Copy" at bounding box center [400, 196] width 99 height 12
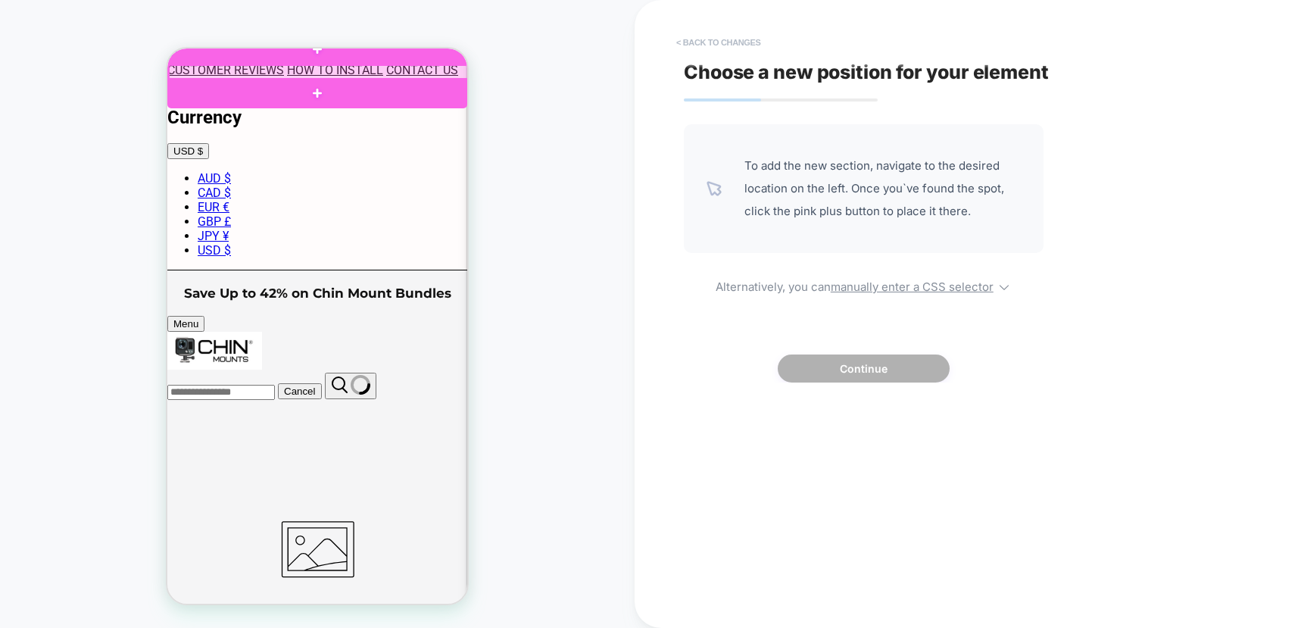
click at [712, 36] on button "< Back to changes" at bounding box center [719, 42] width 100 height 24
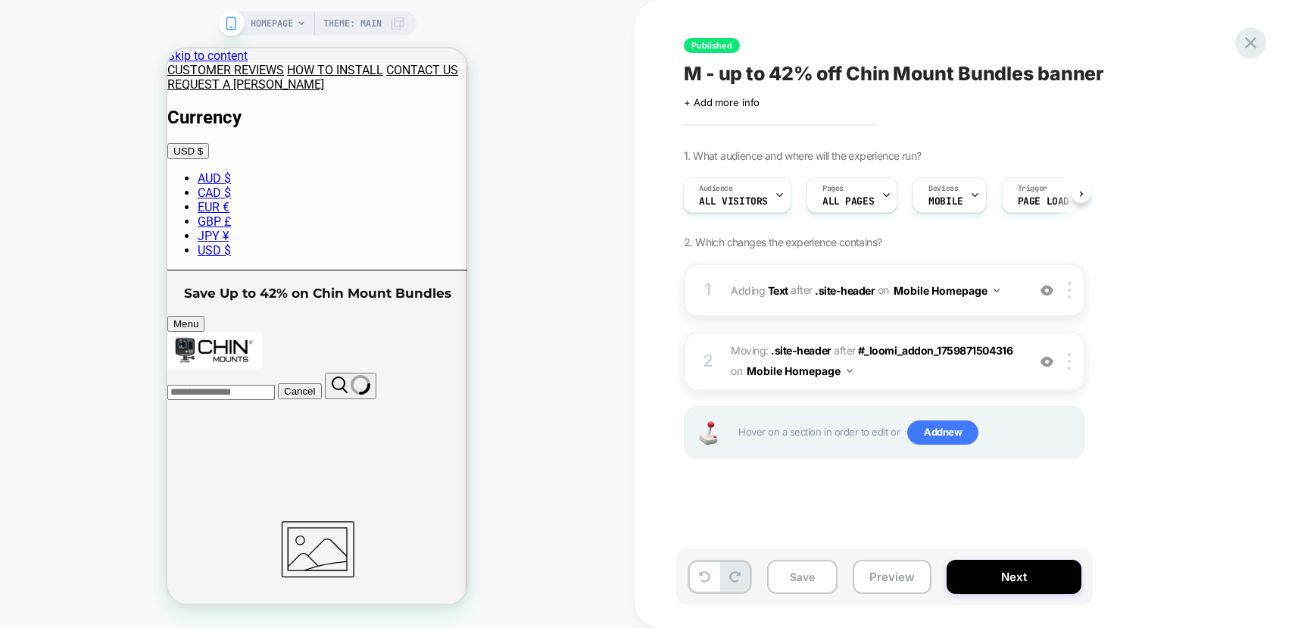
click at [1254, 37] on icon at bounding box center [1251, 43] width 20 height 20
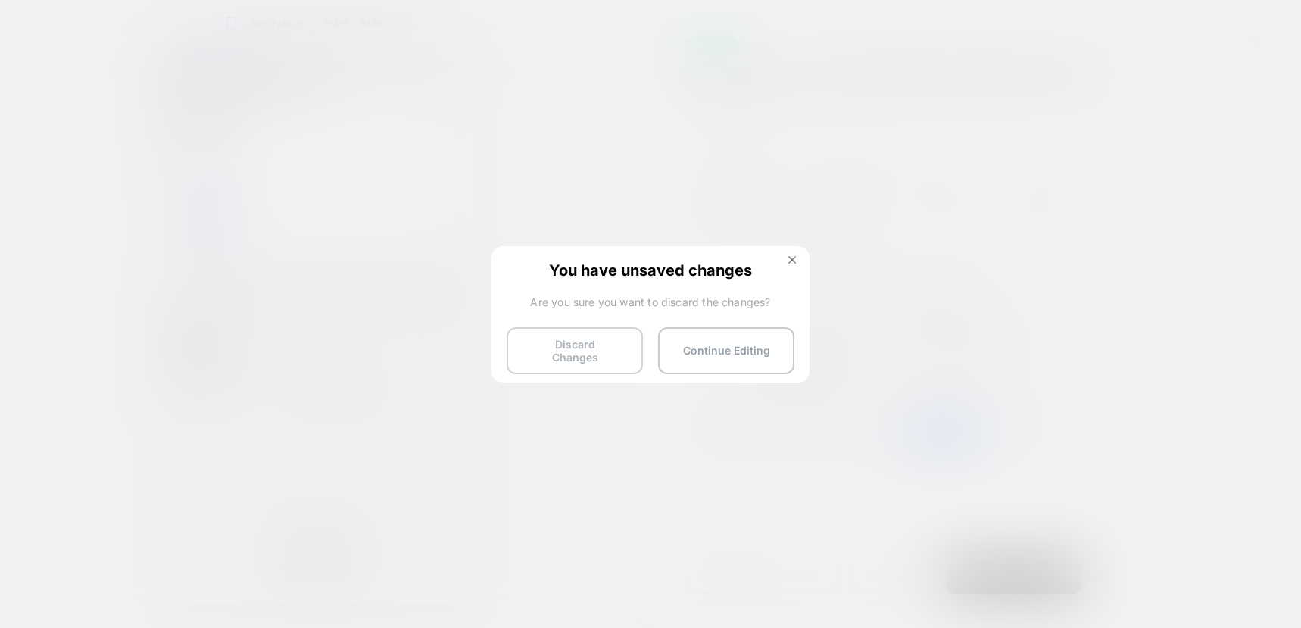
click at [570, 364] on button "Discard Changes" at bounding box center [575, 350] width 136 height 47
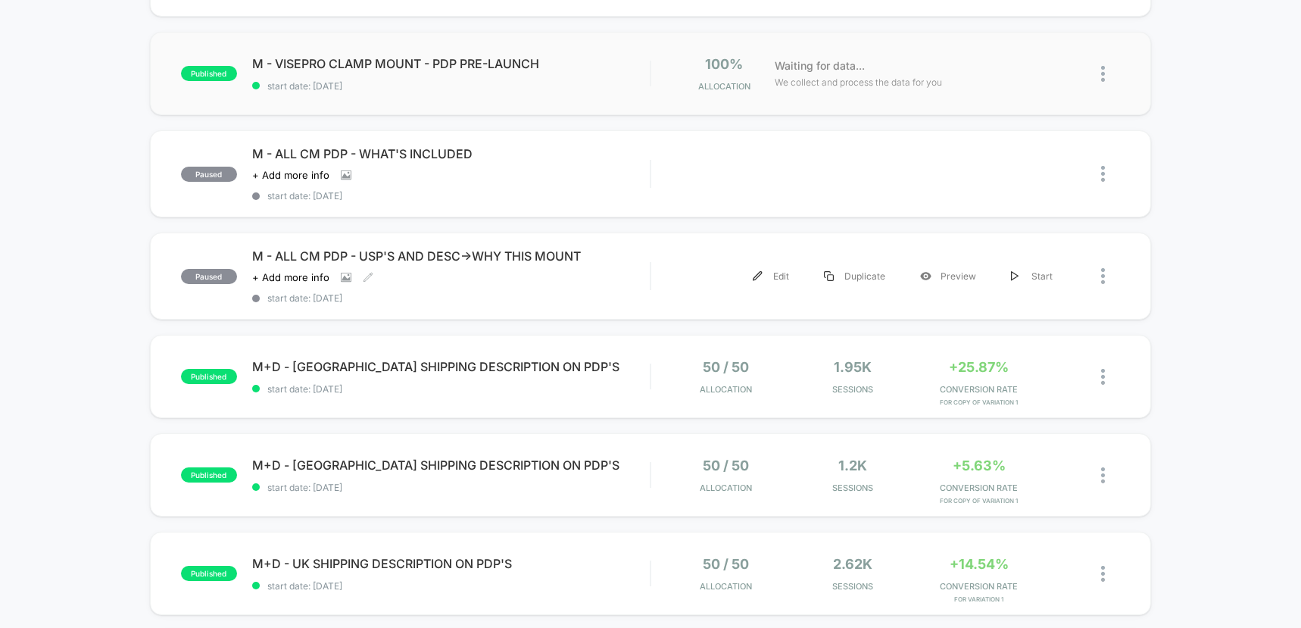
scroll to position [244, 0]
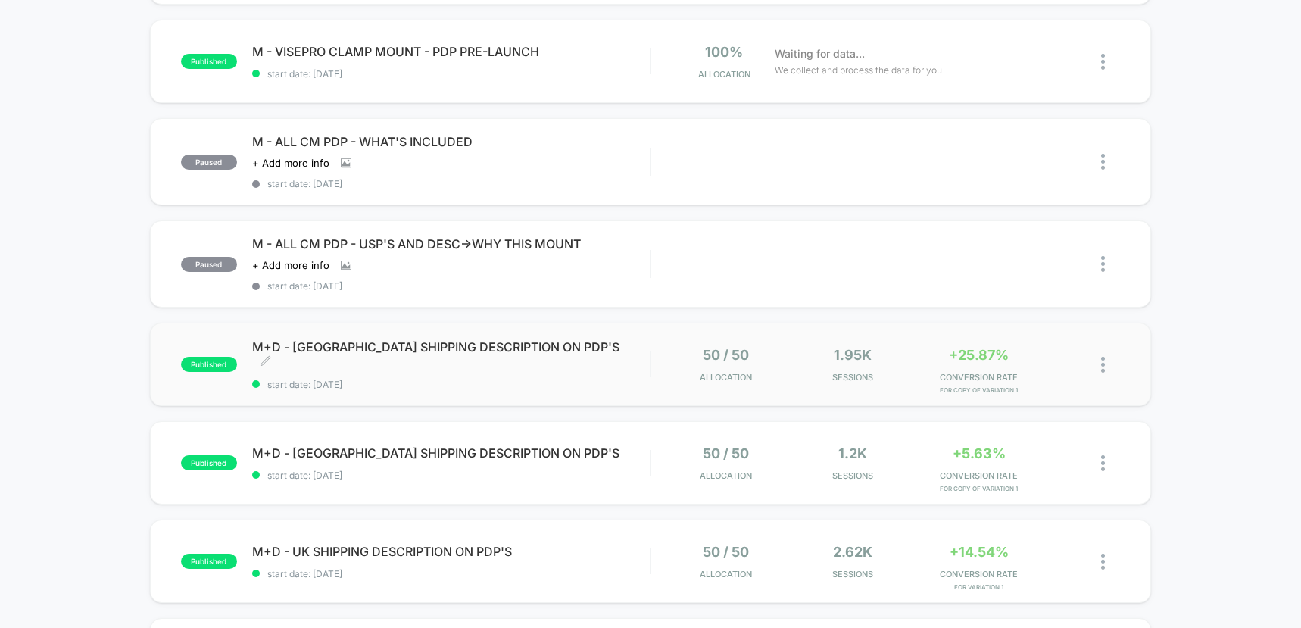
click at [613, 355] on span "M+D - AUSTRALIA SHIPPING DESCRIPTION ON PDP'S Click to edit experience details" at bounding box center [451, 354] width 398 height 30
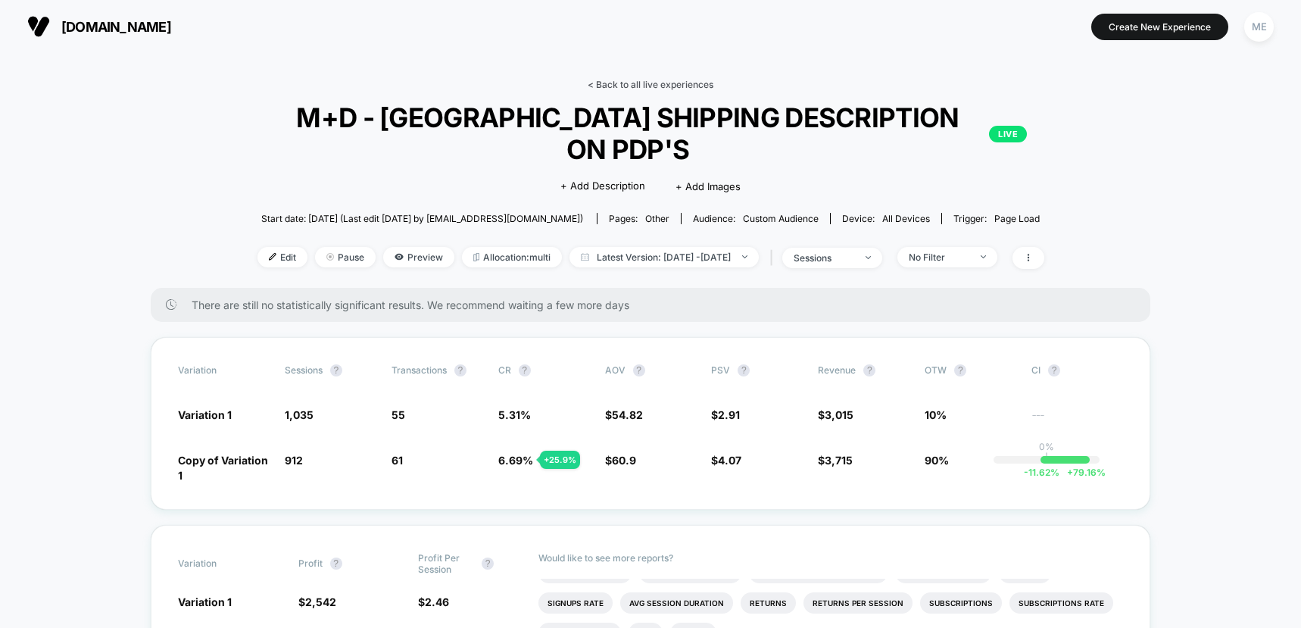
click at [609, 86] on link "< Back to all live experiences" at bounding box center [651, 84] width 126 height 11
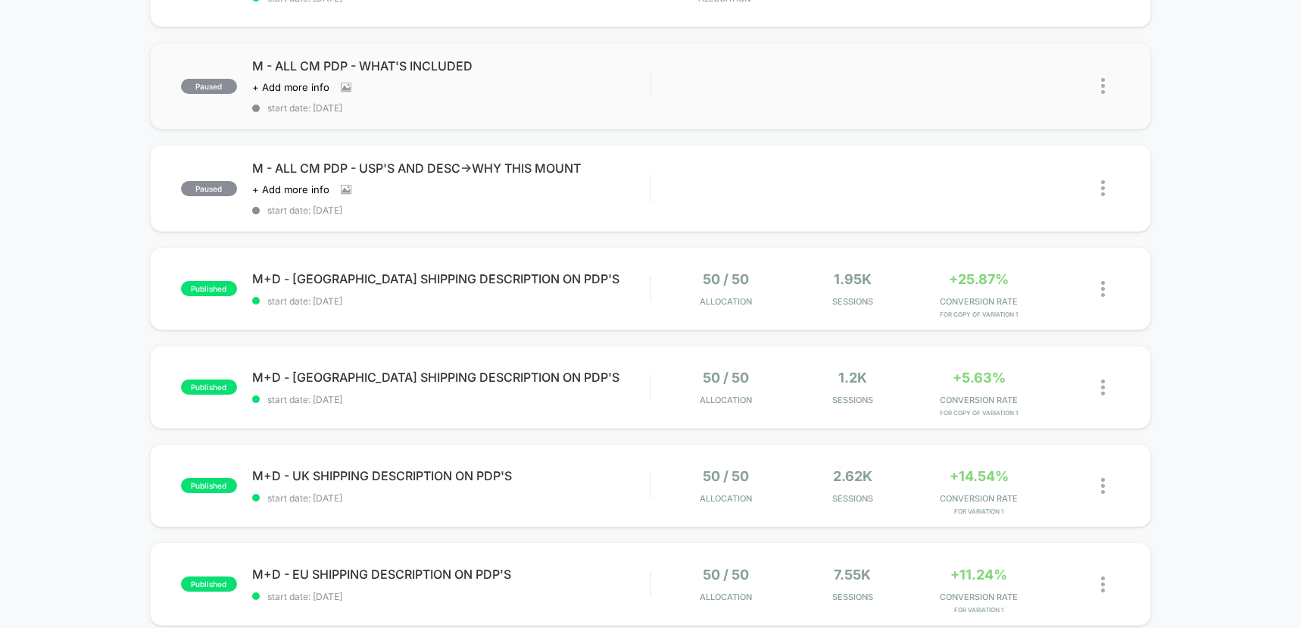
scroll to position [368, 0]
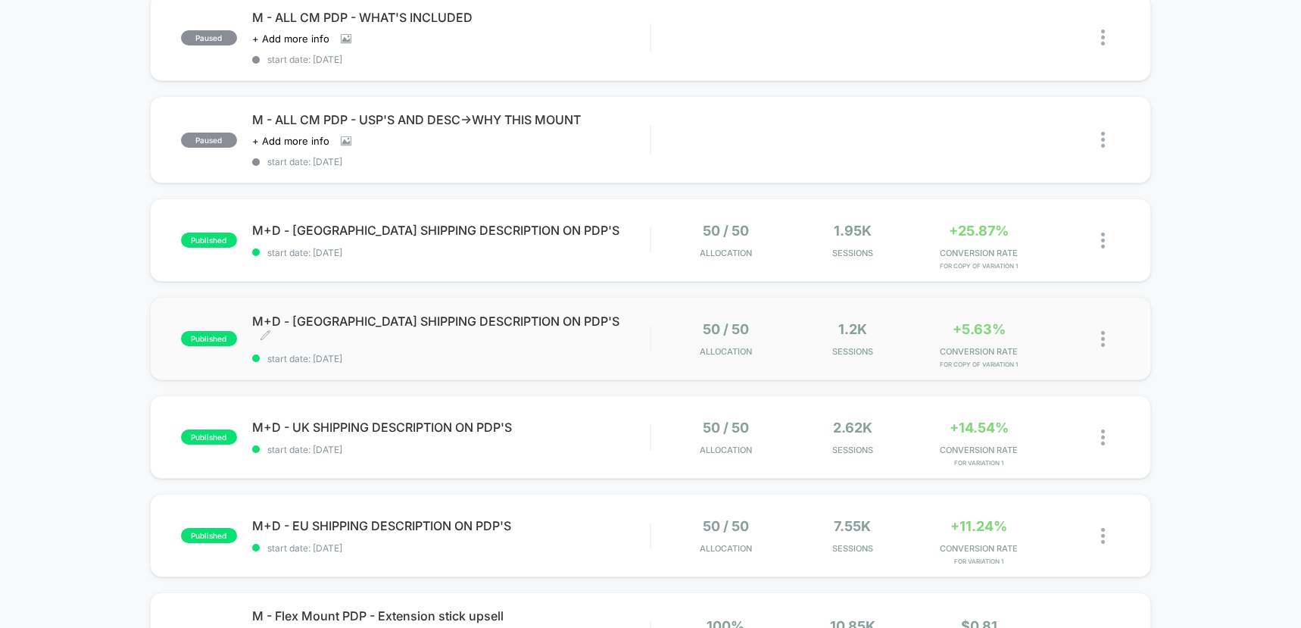
click at [595, 326] on span "M+D - CANADA SHIPPING DESCRIPTION ON PDP'S Click to edit experience details" at bounding box center [451, 329] width 398 height 30
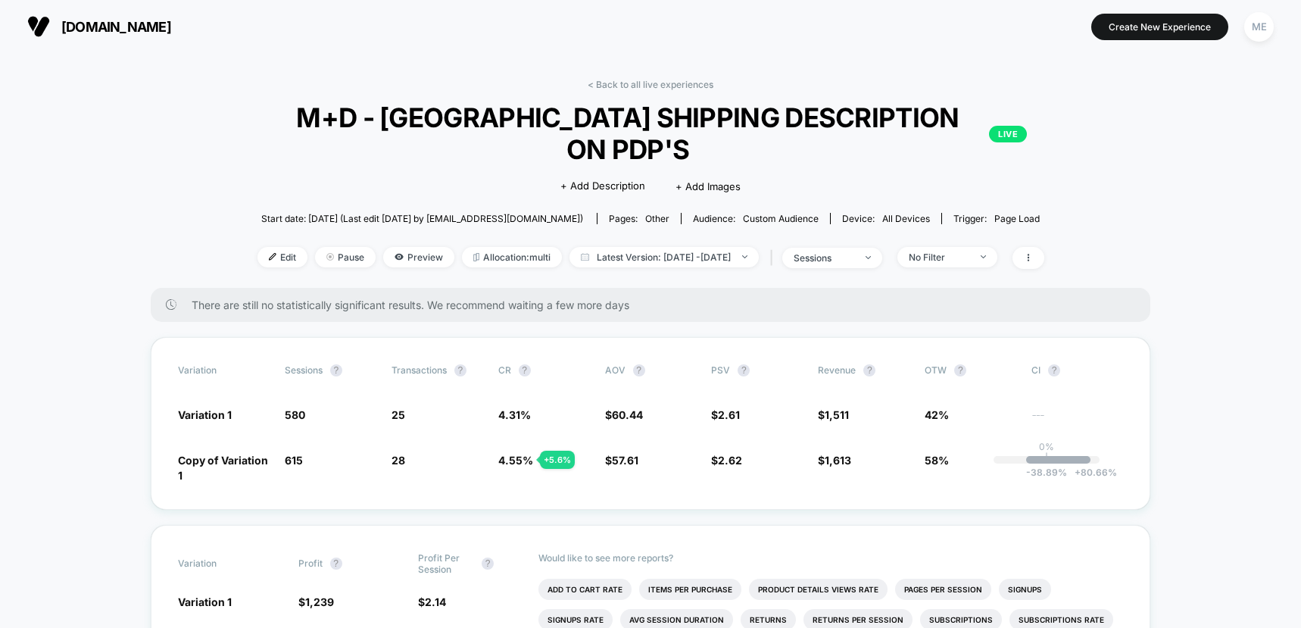
scroll to position [10, 0]
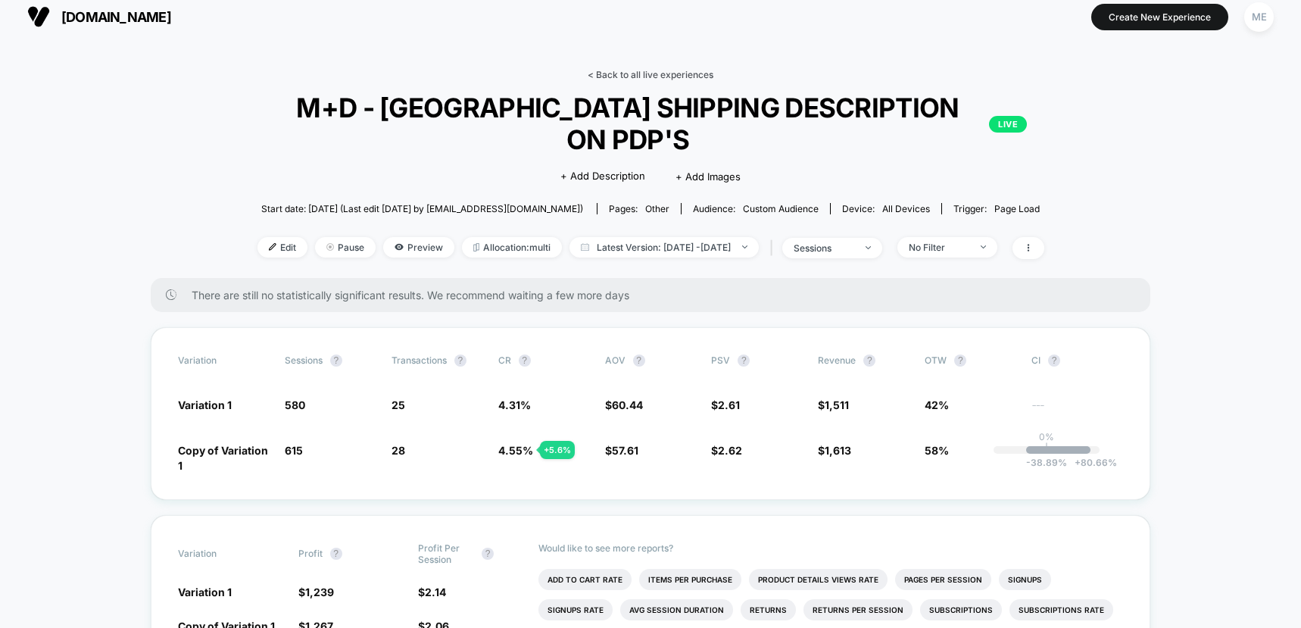
click at [635, 73] on link "< Back to all live experiences" at bounding box center [651, 74] width 126 height 11
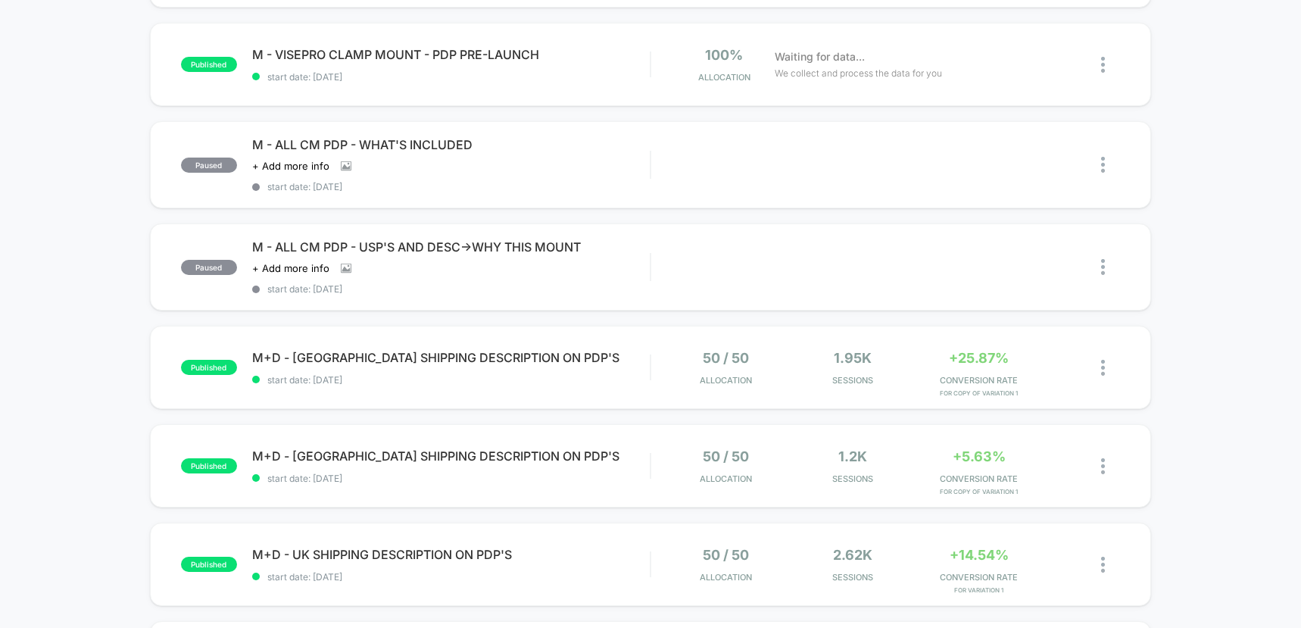
scroll to position [338, 0]
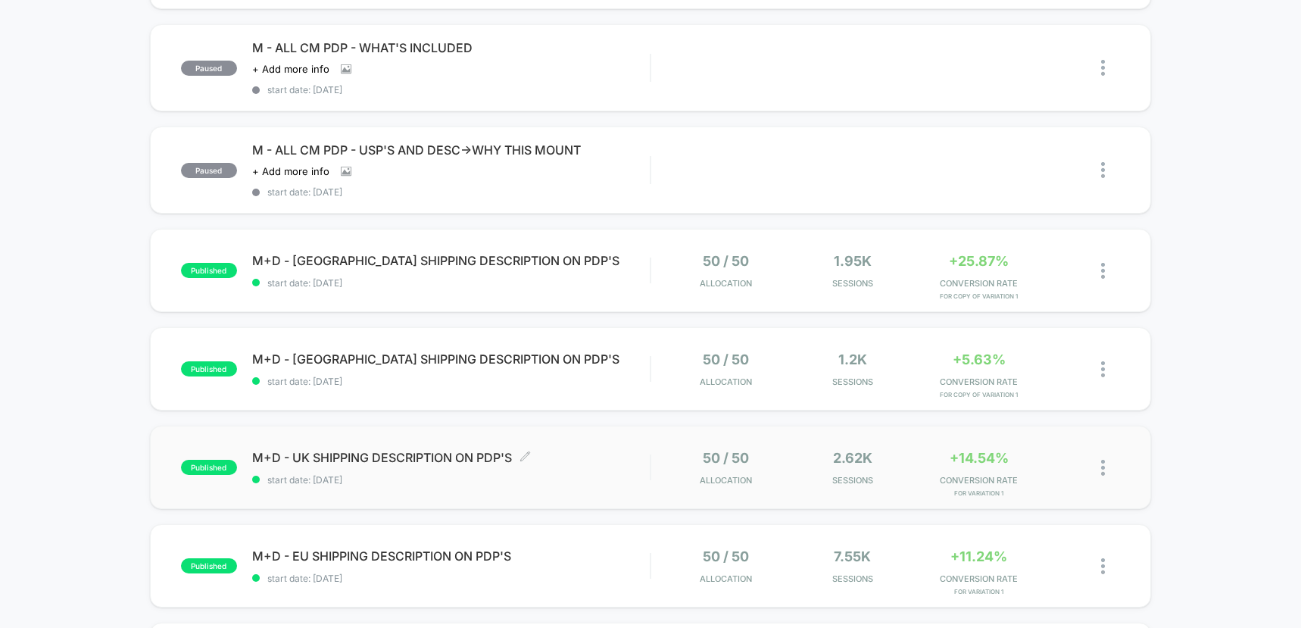
click at [620, 452] on span "M+D - UK SHIPPING DESCRIPTION ON PDP'S Click to edit experience details" at bounding box center [451, 457] width 398 height 15
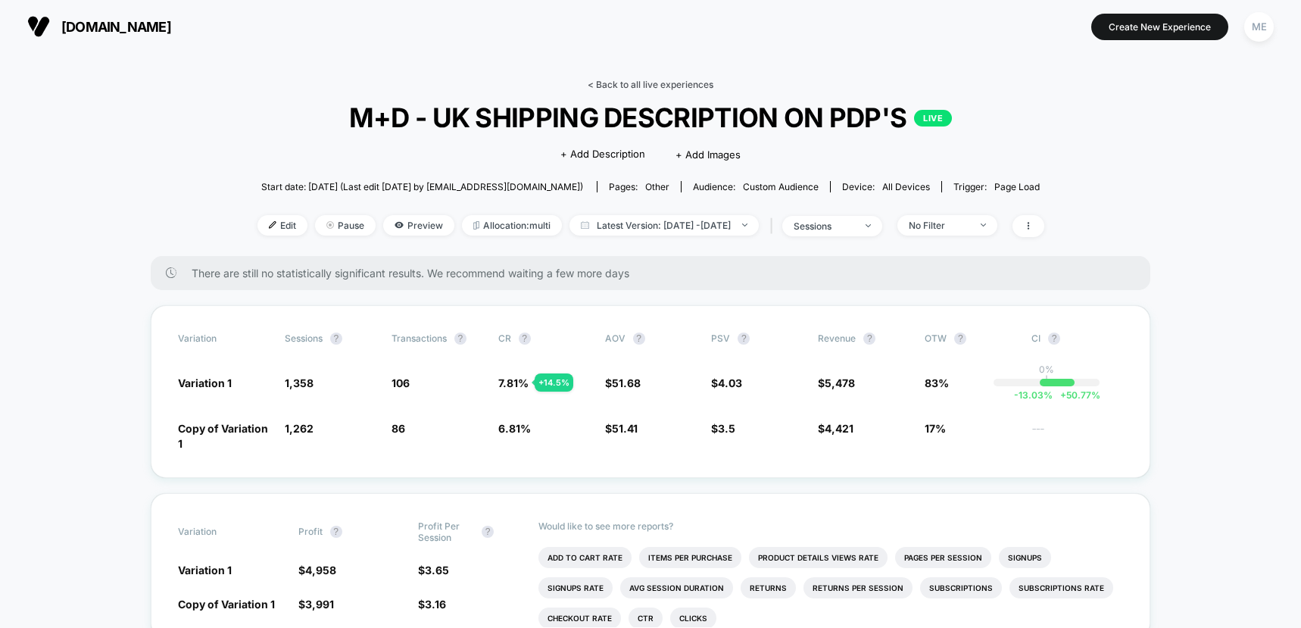
click at [650, 83] on link "< Back to all live experiences" at bounding box center [651, 84] width 126 height 11
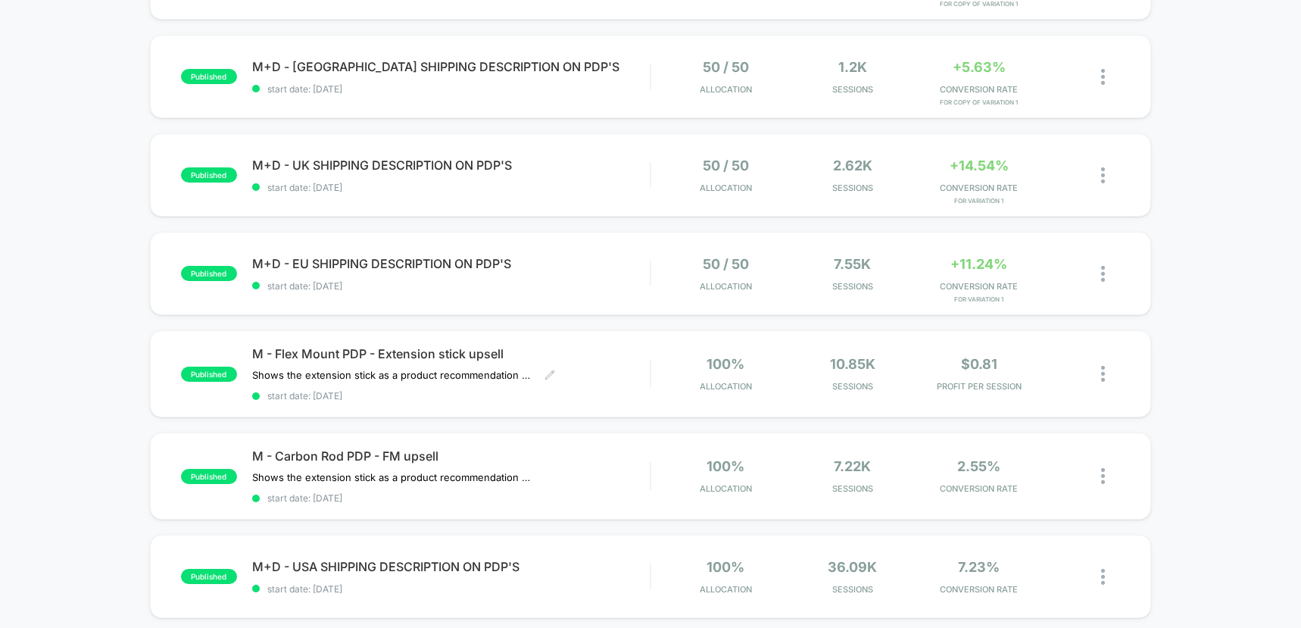
scroll to position [636, 0]
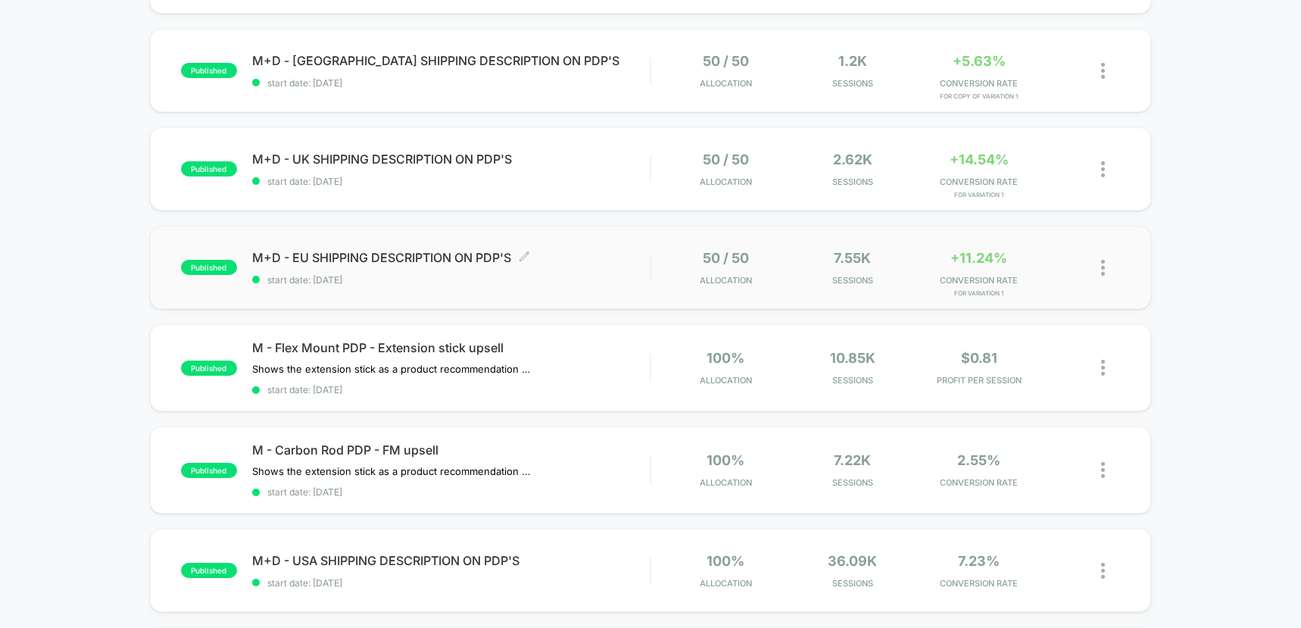
click at [606, 268] on div "M+D - EU SHIPPING DESCRIPTION ON PDP'S Click to edit experience details Click t…" at bounding box center [451, 268] width 398 height 36
